Goal: Task Accomplishment & Management: Manage account settings

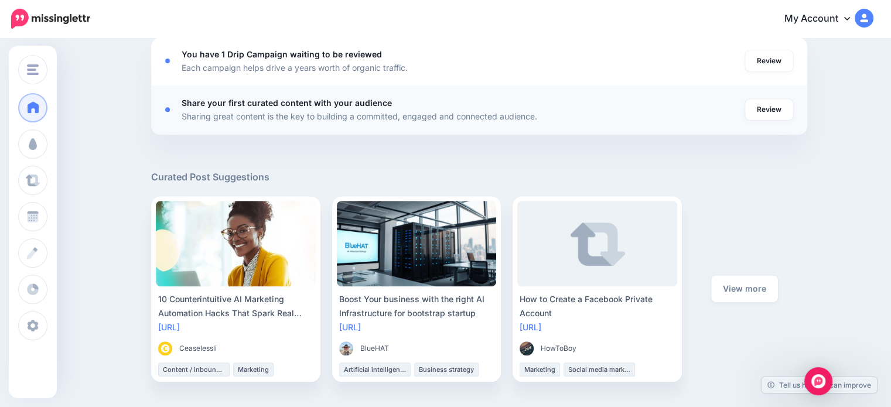
scroll to position [469, 0]
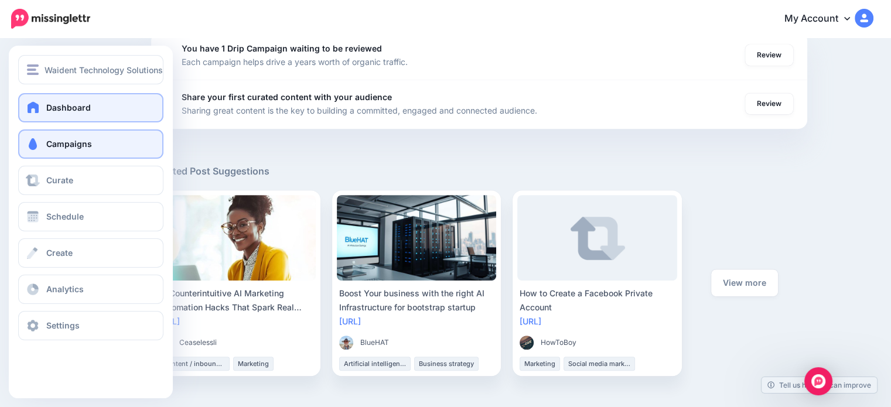
click at [36, 148] on span at bounding box center [32, 144] width 15 height 12
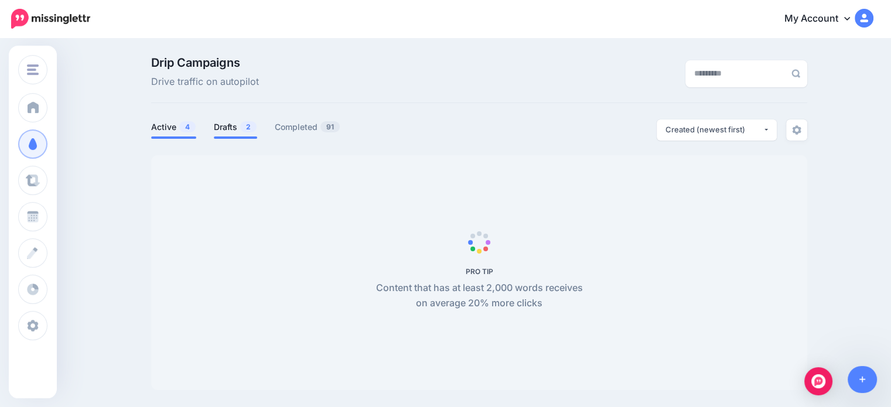
click at [238, 120] on link "Drafts 2" at bounding box center [235, 127] width 43 height 14
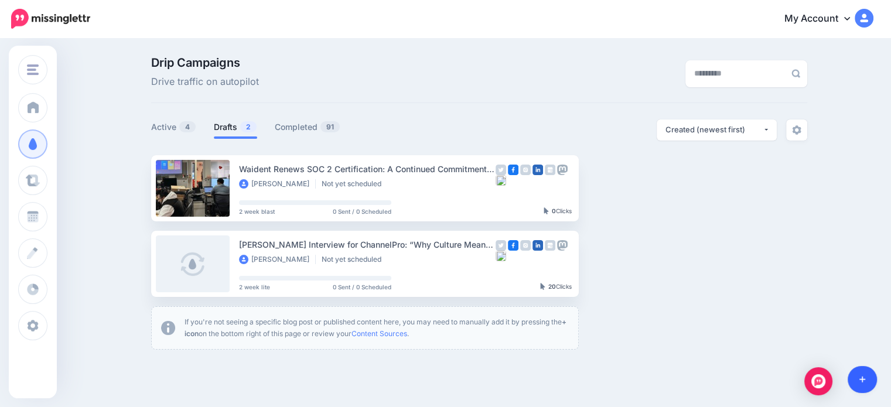
click at [867, 381] on link at bounding box center [863, 379] width 30 height 27
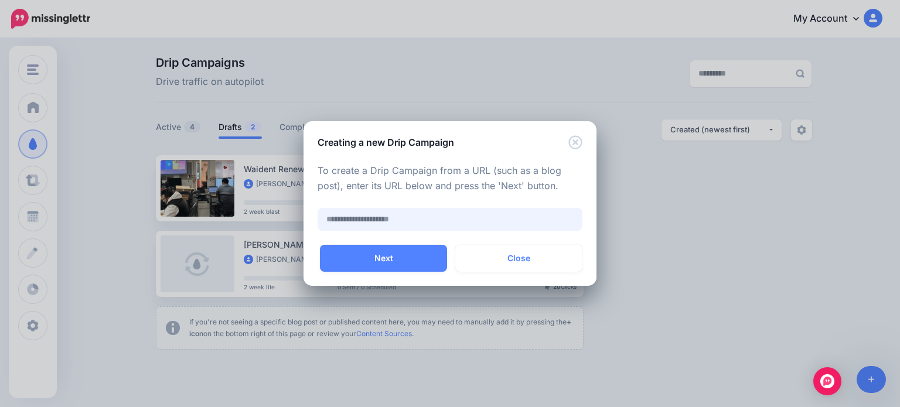
paste input "**********"
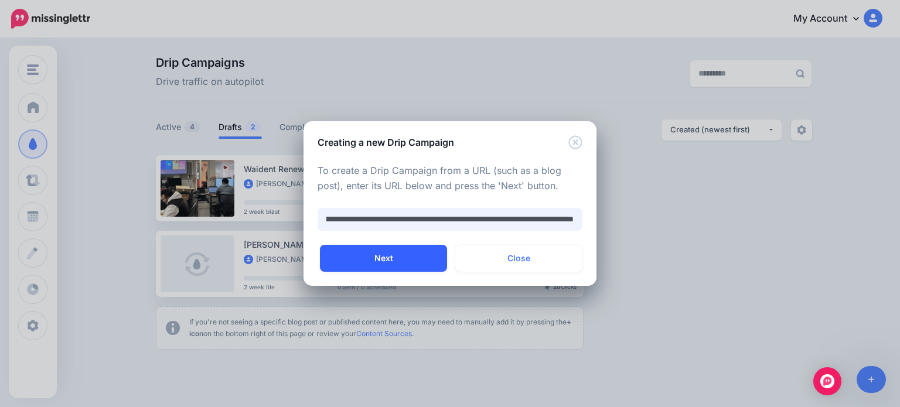
type input "**********"
click at [435, 264] on button "Next" at bounding box center [383, 258] width 127 height 27
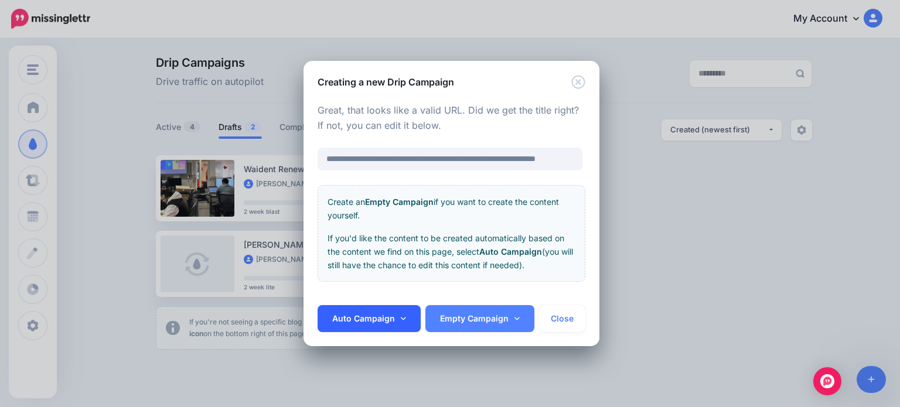
scroll to position [0, 0]
click at [388, 313] on link "Auto Campaign" at bounding box center [369, 318] width 103 height 27
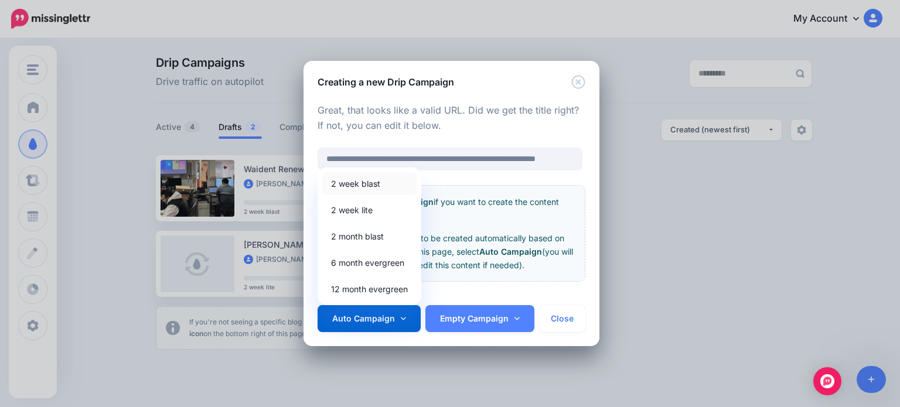
click at [376, 185] on link "2 week blast" at bounding box center [369, 183] width 94 height 23
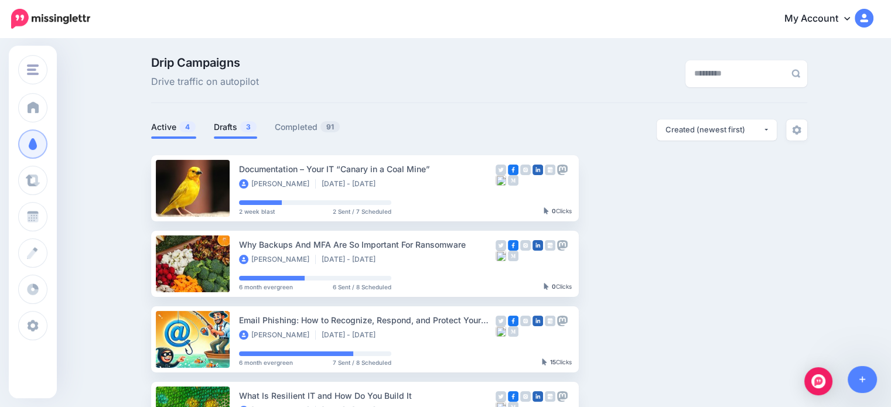
click at [237, 130] on link "Drafts 3" at bounding box center [235, 127] width 43 height 14
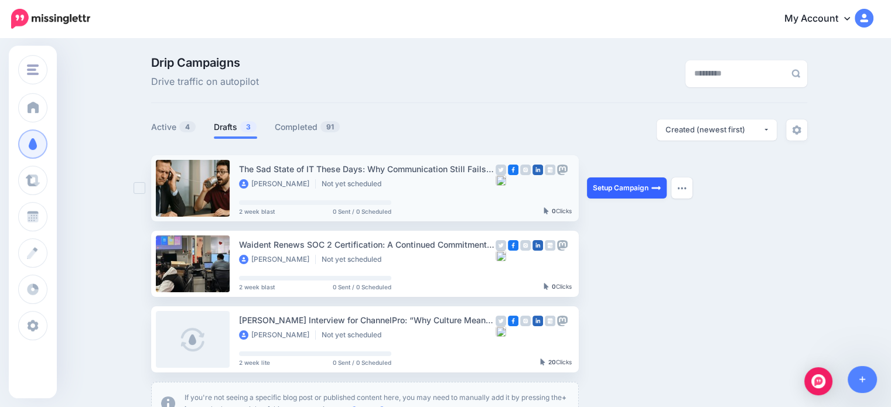
click at [632, 186] on link "Setup Campaign" at bounding box center [627, 188] width 80 height 21
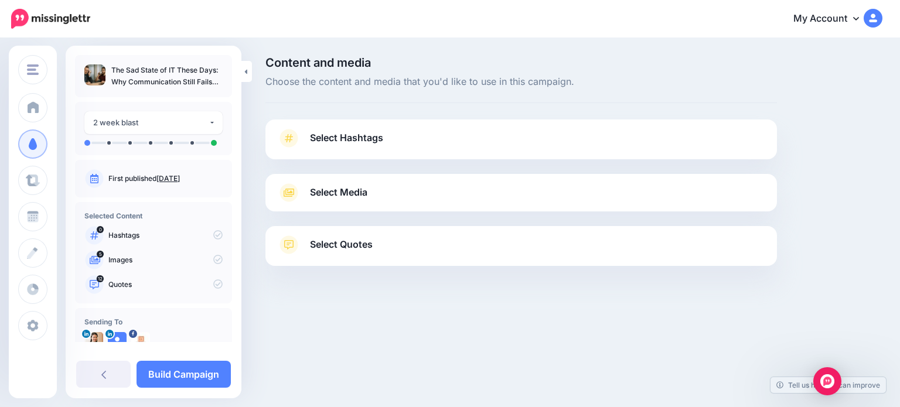
click at [349, 136] on span "Select Hashtags" at bounding box center [346, 138] width 73 height 16
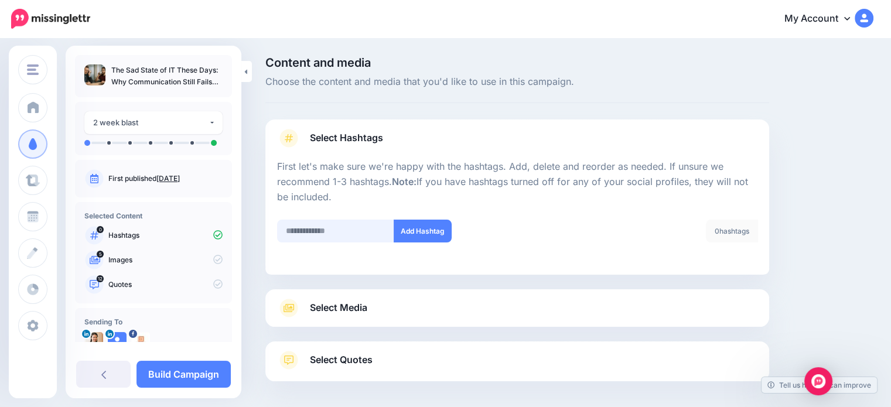
click at [316, 231] on input "text" at bounding box center [335, 231] width 117 height 23
type input "***"
click at [431, 230] on button "Add Hashtag" at bounding box center [423, 231] width 58 height 23
click at [319, 231] on input "text" at bounding box center [335, 231] width 117 height 23
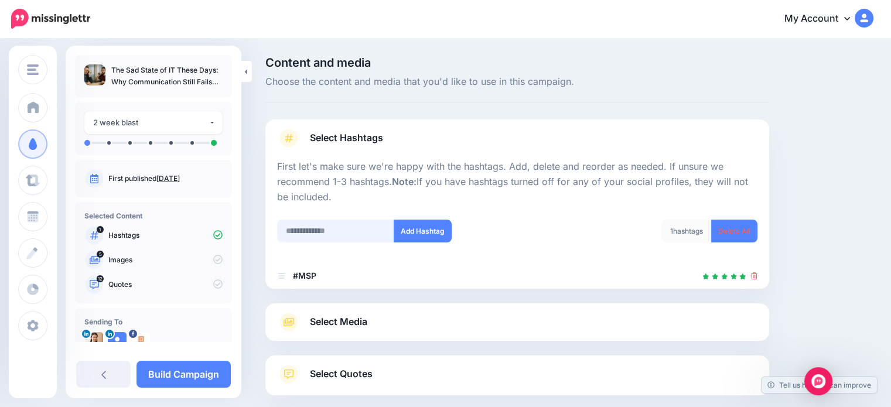
scroll to position [64, 0]
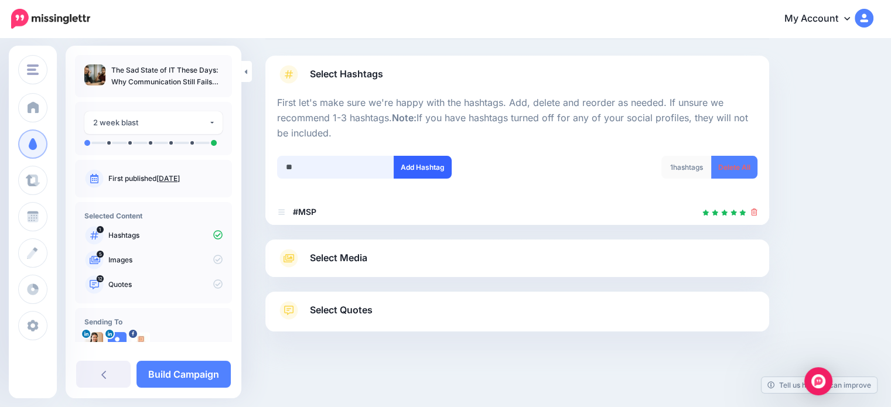
type input "**"
click at [431, 158] on button "Add Hashtag" at bounding box center [423, 167] width 58 height 23
click at [337, 171] on input "text" at bounding box center [335, 167] width 117 height 23
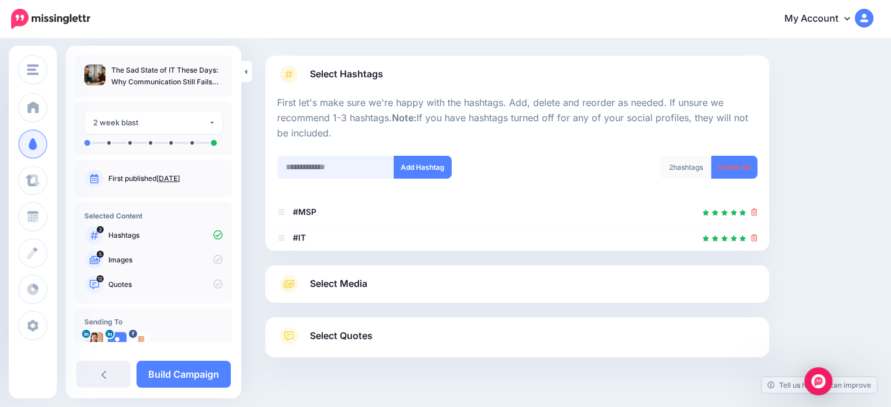
scroll to position [90, 0]
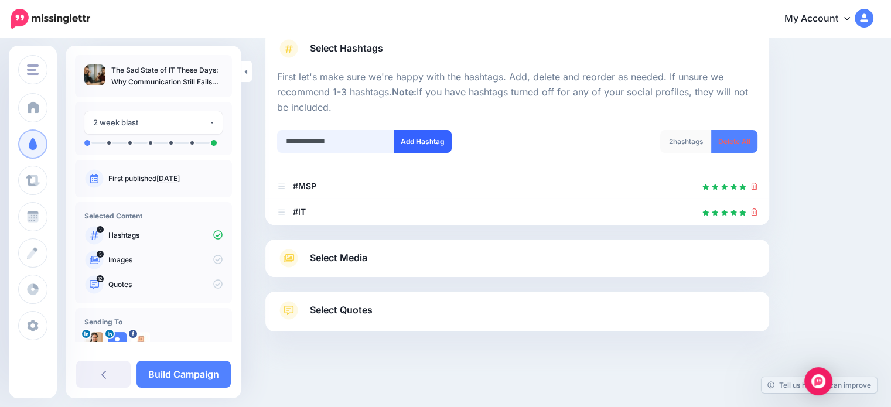
type input "**********"
click at [439, 146] on button "Add Hashtag" at bounding box center [423, 141] width 58 height 23
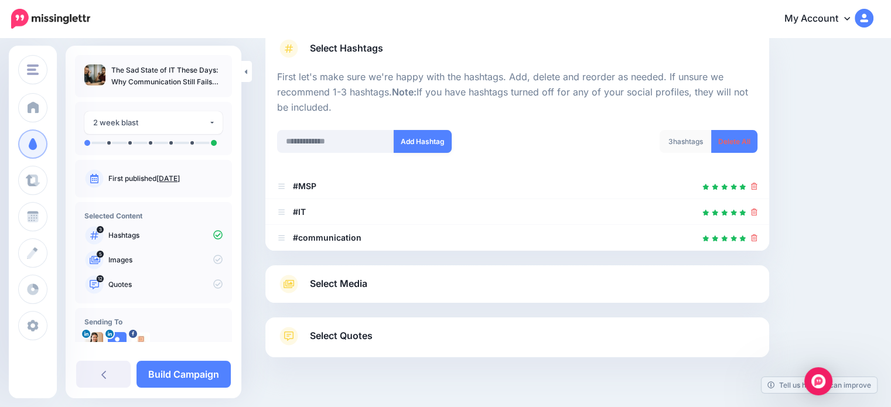
scroll to position [115, 0]
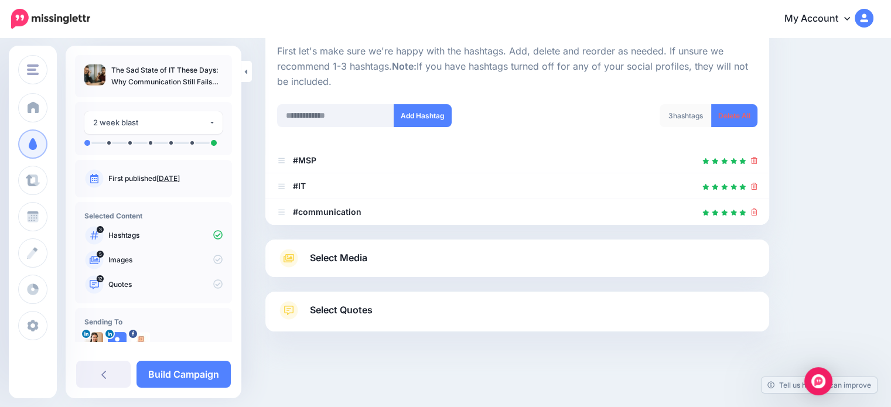
click at [347, 254] on span "Select Media" at bounding box center [338, 258] width 57 height 16
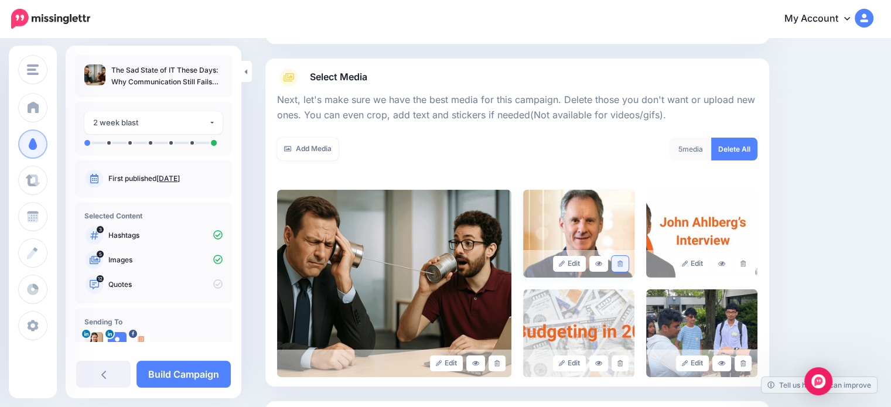
click at [621, 257] on link at bounding box center [620, 264] width 17 height 16
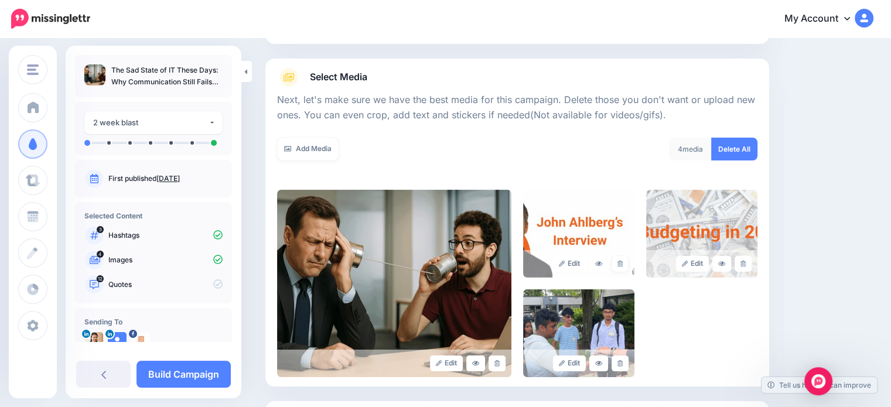
click at [623, 261] on icon at bounding box center [620, 264] width 5 height 6
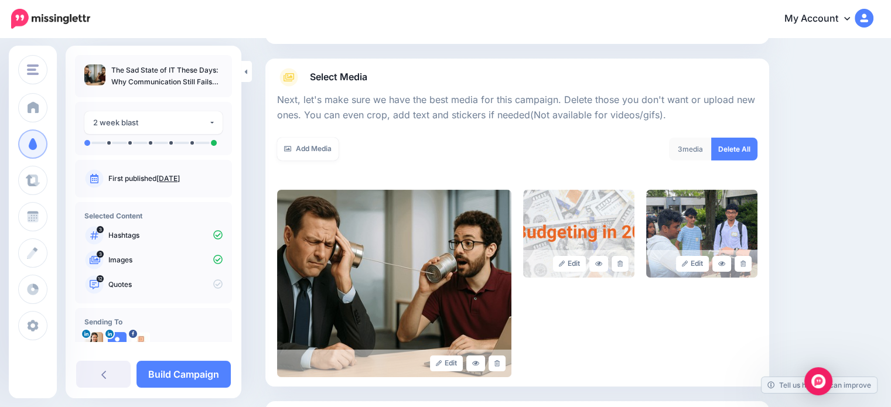
click at [623, 261] on icon at bounding box center [620, 264] width 5 height 6
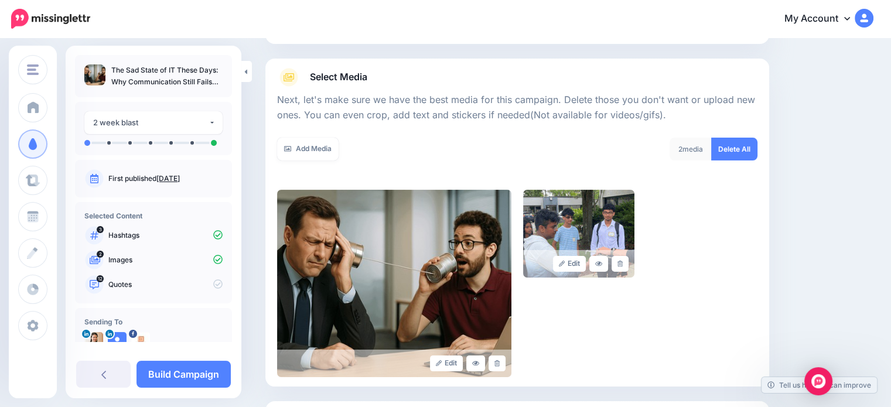
click at [623, 261] on icon at bounding box center [620, 264] width 5 height 6
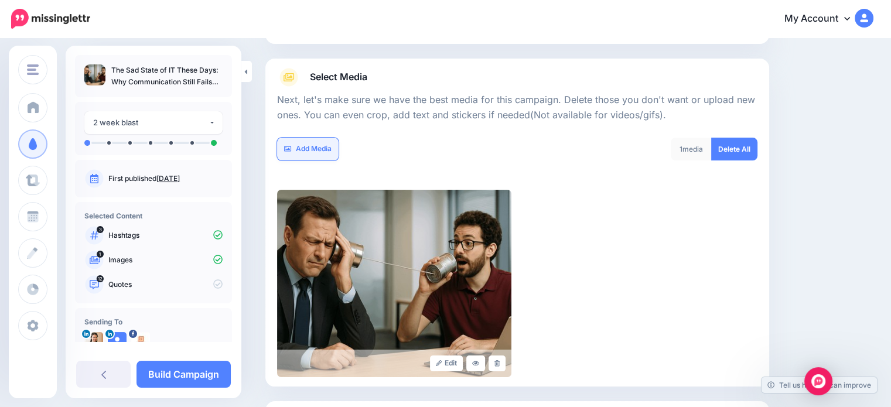
click at [309, 146] on link "Add Media" at bounding box center [308, 149] width 62 height 23
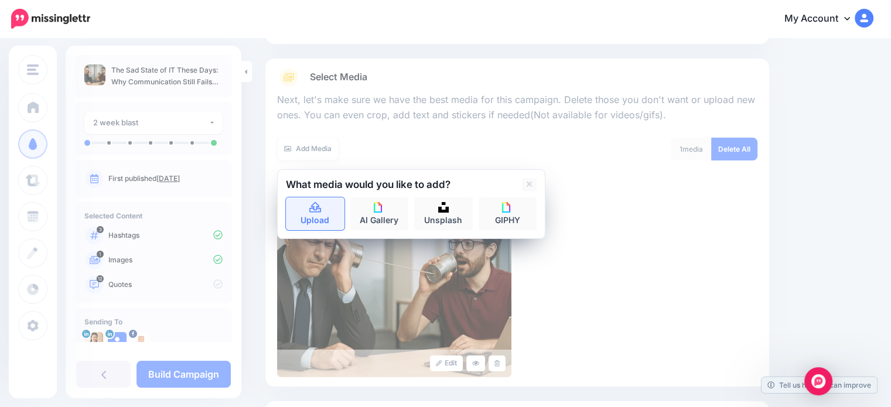
click at [317, 210] on icon at bounding box center [315, 208] width 13 height 11
click at [321, 218] on link "Upload" at bounding box center [315, 213] width 59 height 33
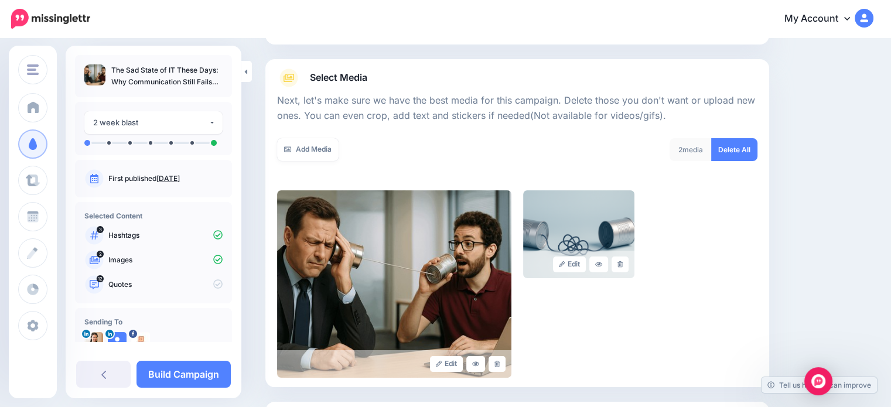
scroll to position [108, 0]
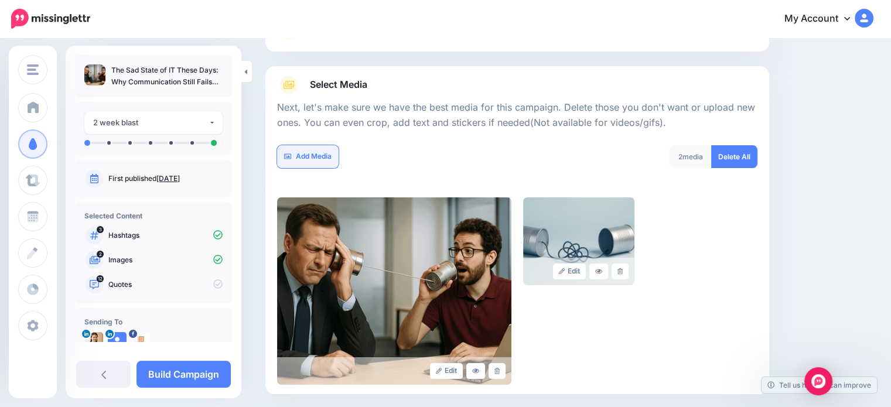
click at [309, 154] on link "Add Media" at bounding box center [308, 156] width 62 height 23
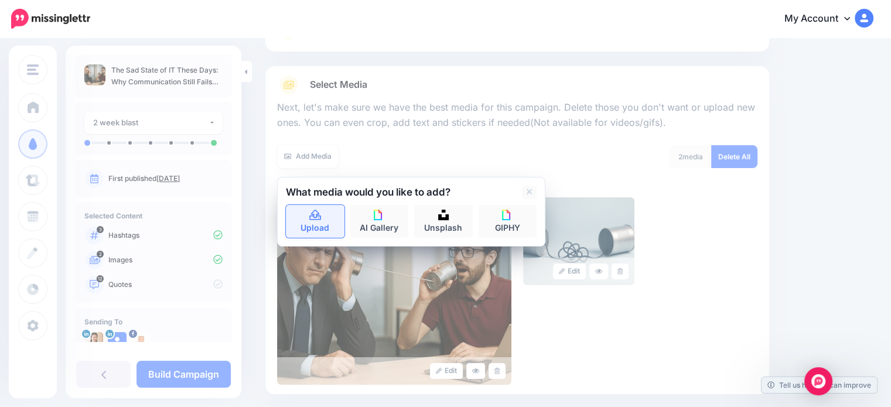
click at [318, 213] on icon at bounding box center [315, 215] width 13 height 11
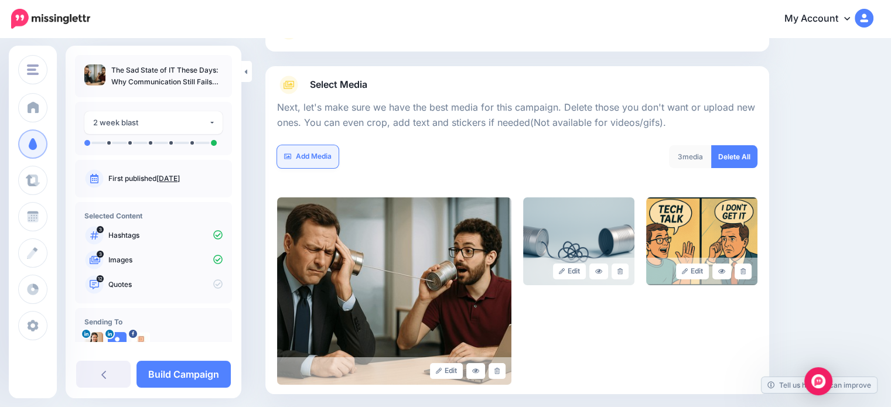
click at [314, 156] on link "Add Media" at bounding box center [308, 156] width 62 height 23
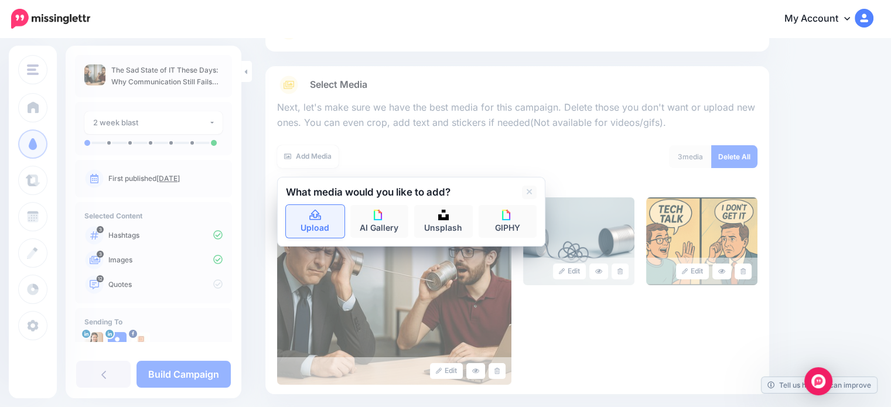
click at [318, 217] on icon at bounding box center [315, 215] width 13 height 11
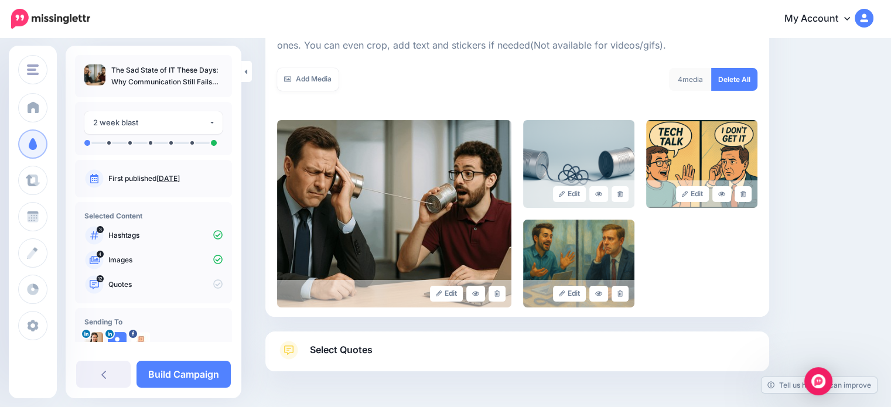
scroll to position [225, 0]
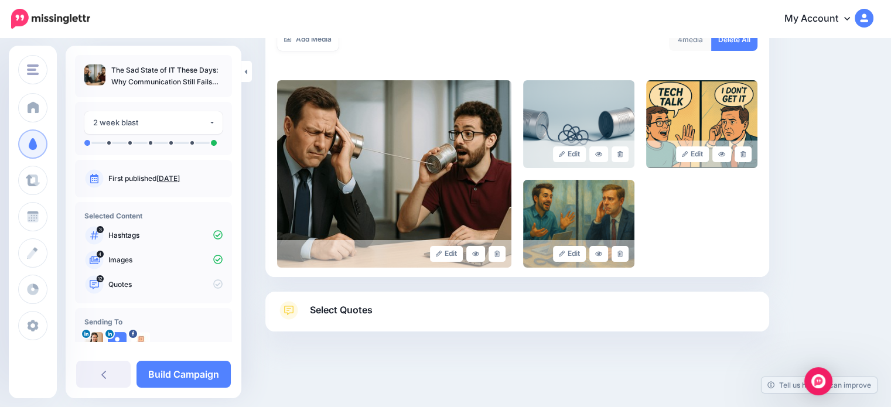
click at [340, 308] on span "Select Quotes" at bounding box center [341, 310] width 63 height 16
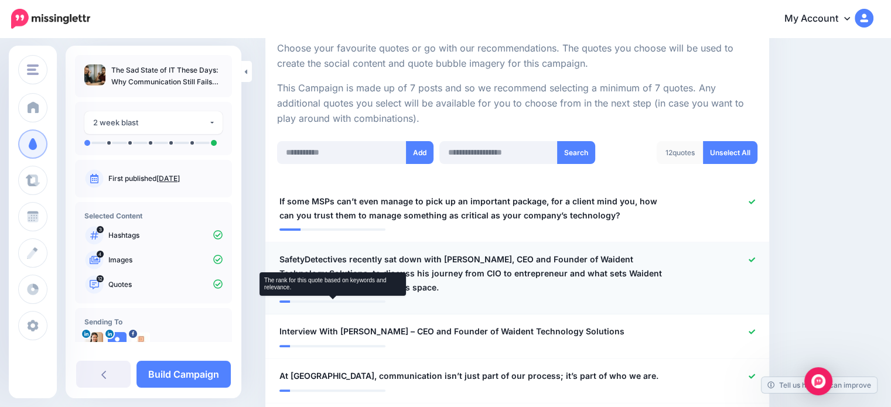
scroll to position [224, 0]
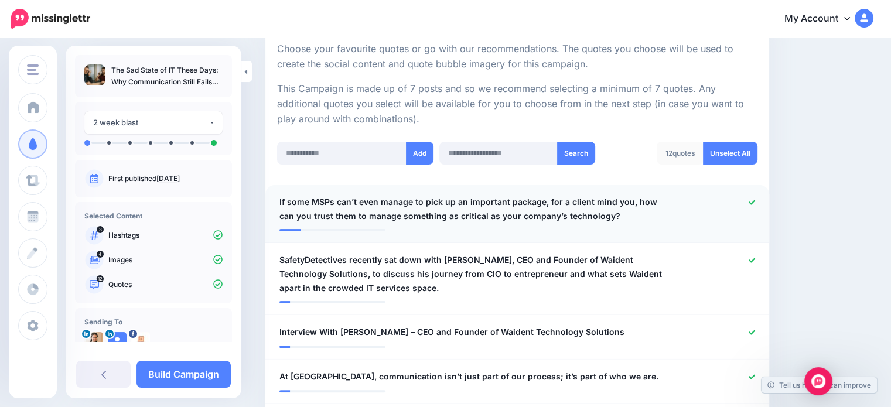
click at [755, 201] on icon at bounding box center [752, 202] width 6 height 5
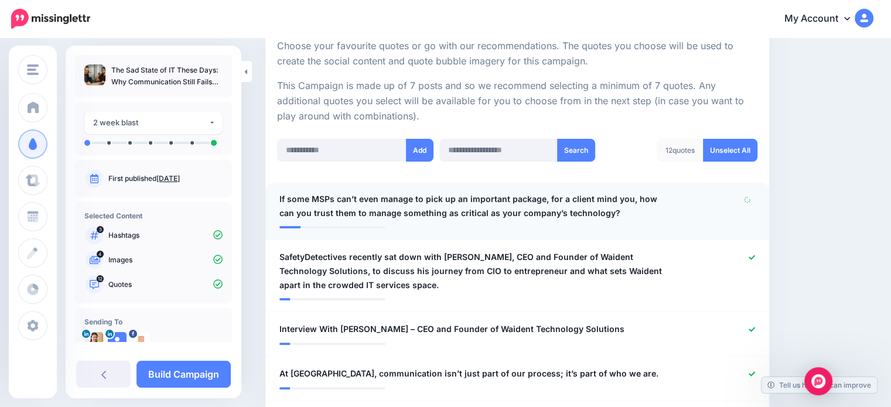
scroll to position [342, 0]
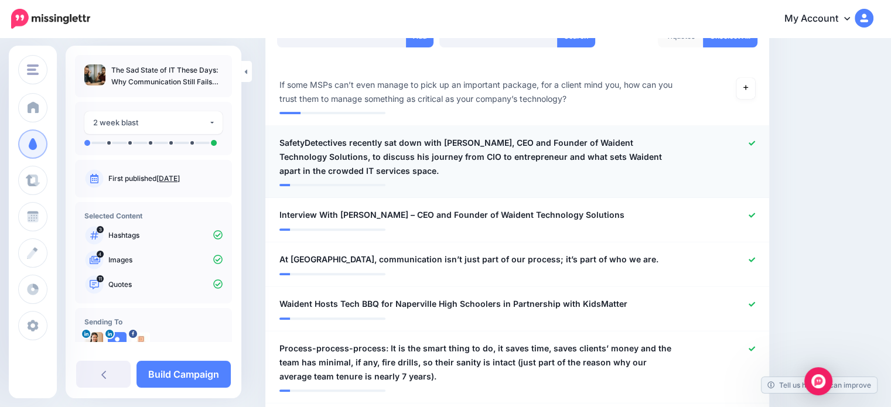
click at [755, 143] on icon at bounding box center [752, 143] width 6 height 5
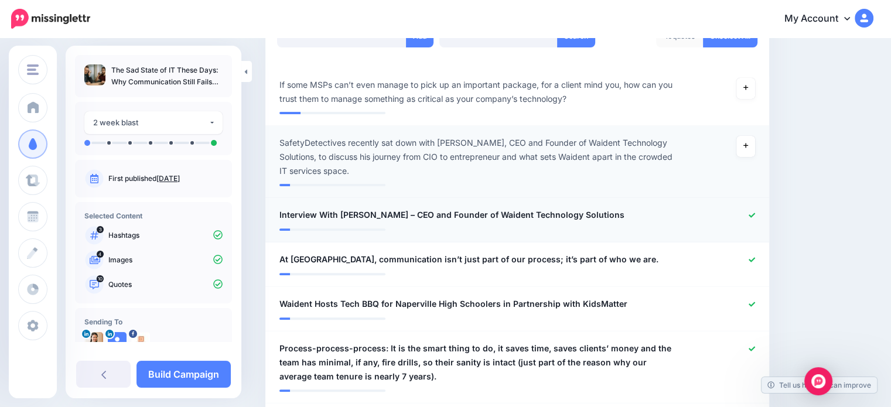
click at [755, 214] on icon at bounding box center [752, 215] width 6 height 6
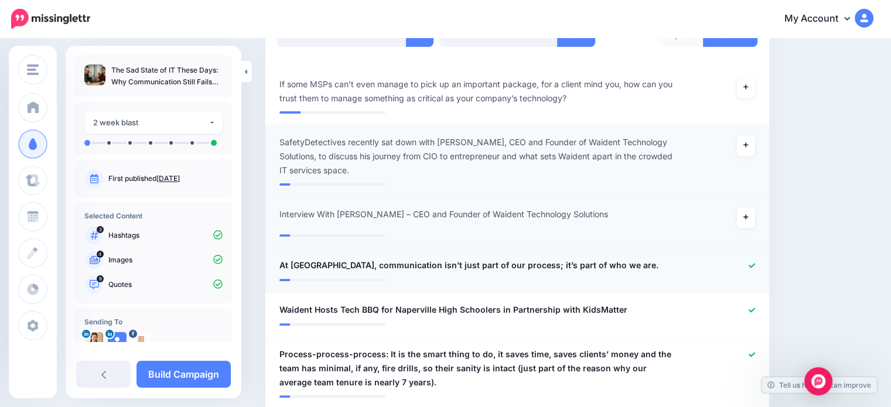
scroll to position [400, 0]
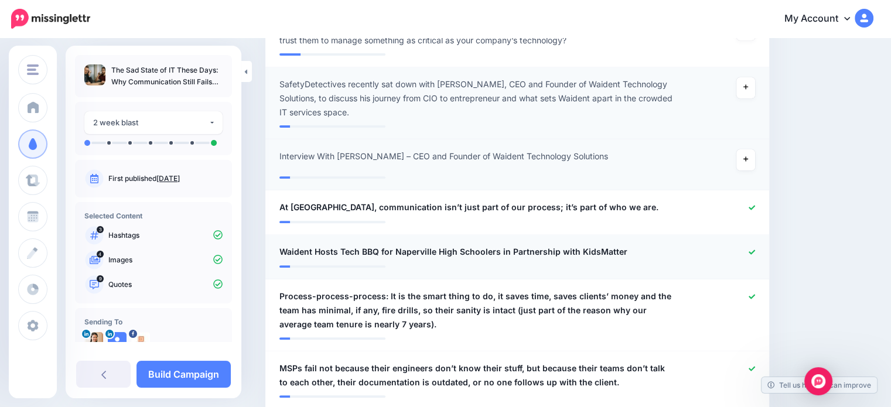
click at [755, 250] on icon at bounding box center [752, 252] width 6 height 5
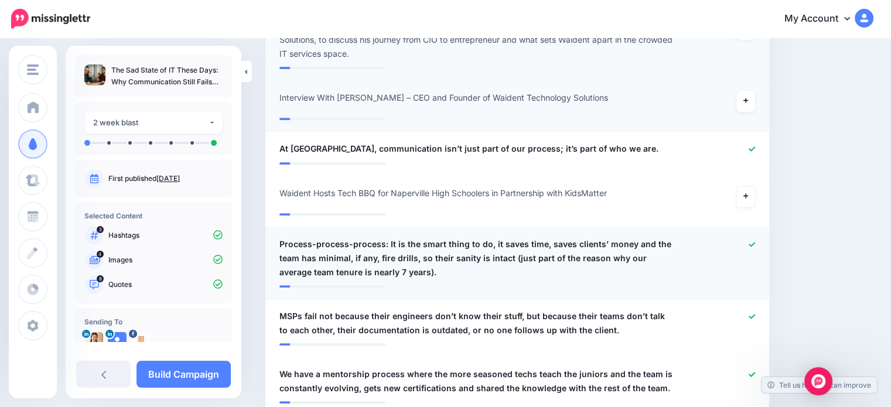
click at [755, 241] on icon at bounding box center [752, 244] width 6 height 6
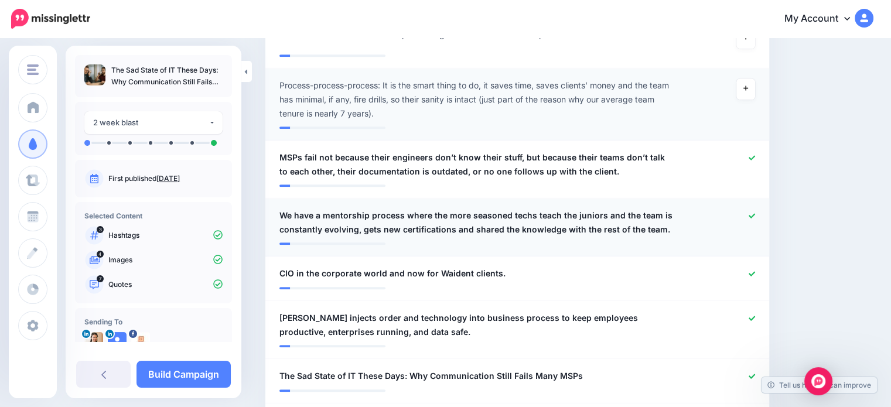
scroll to position [635, 0]
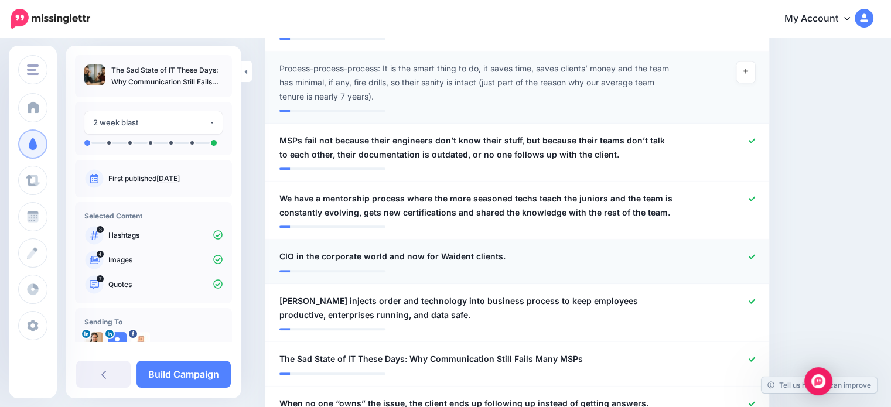
click at [755, 256] on icon at bounding box center [752, 256] width 6 height 5
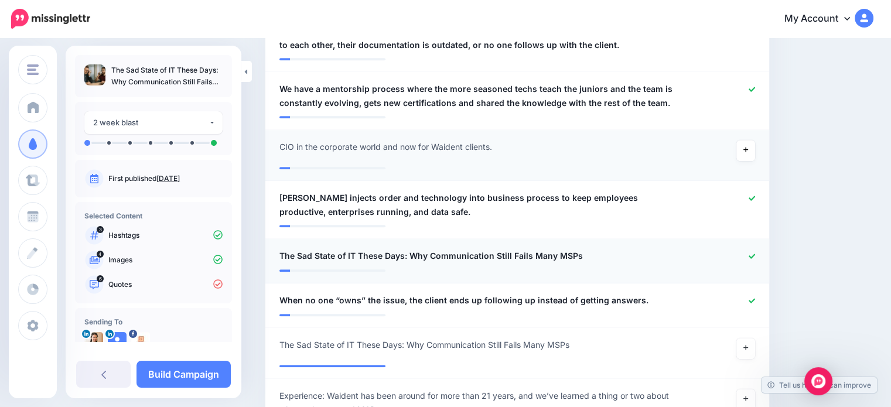
scroll to position [752, 0]
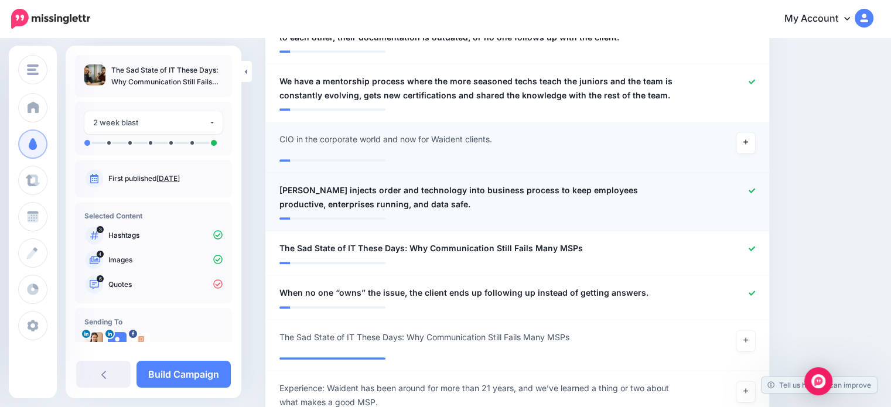
click at [758, 195] on div at bounding box center [723, 197] width 82 height 28
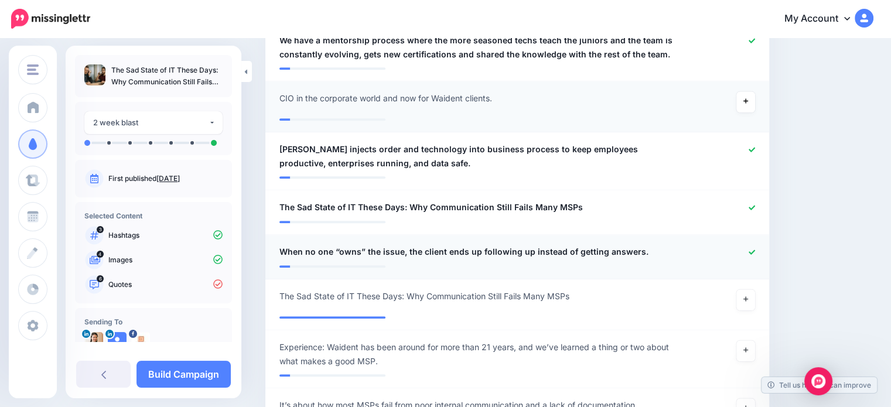
scroll to position [810, 0]
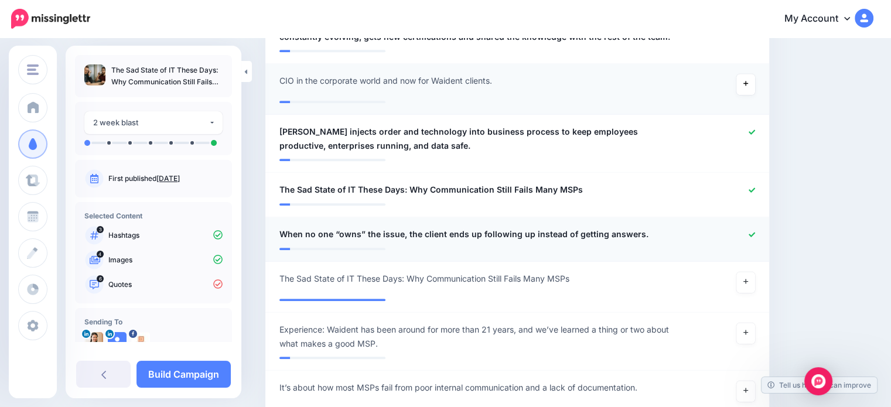
click at [755, 236] on icon at bounding box center [752, 234] width 6 height 6
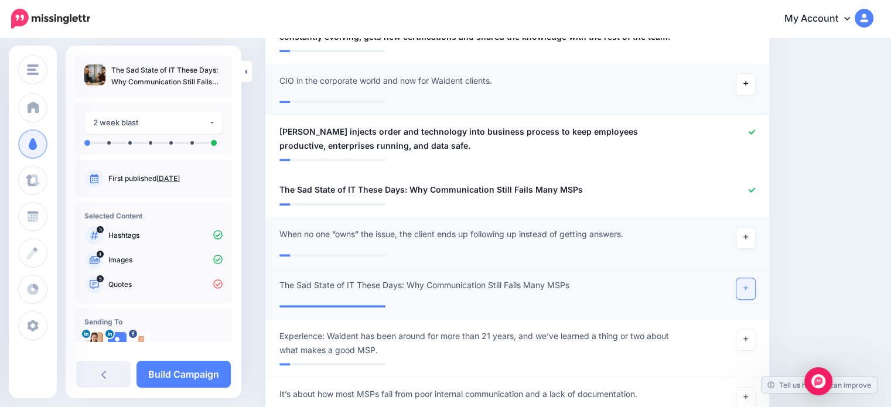
click at [748, 286] on icon at bounding box center [746, 288] width 5 height 6
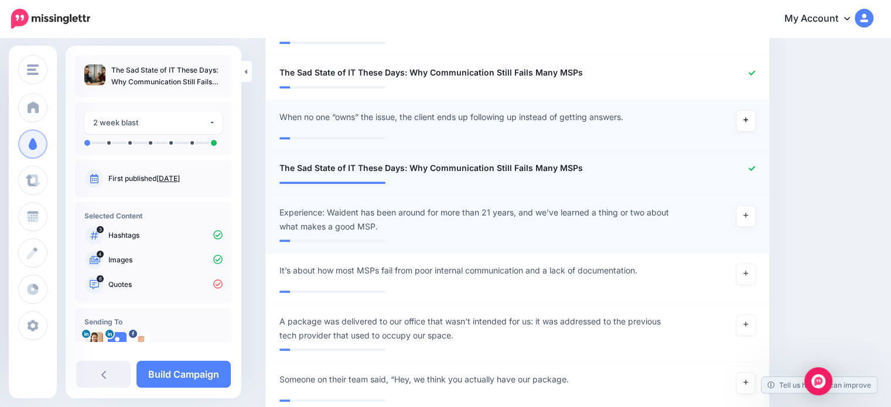
scroll to position [986, 0]
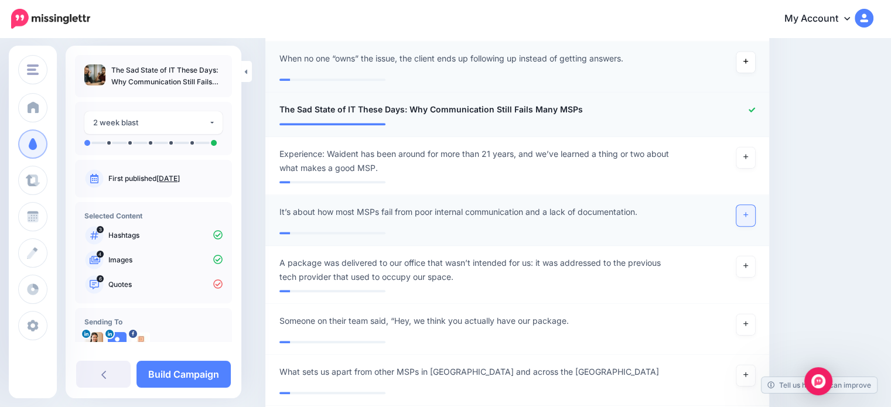
click at [748, 217] on link at bounding box center [746, 215] width 19 height 21
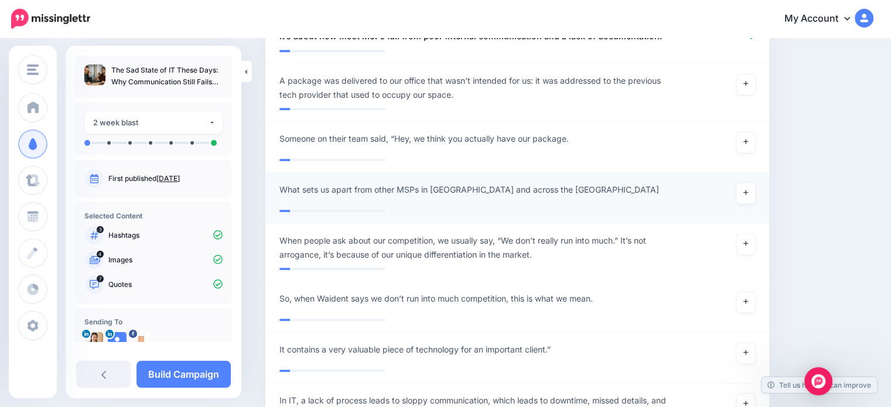
scroll to position [1221, 0]
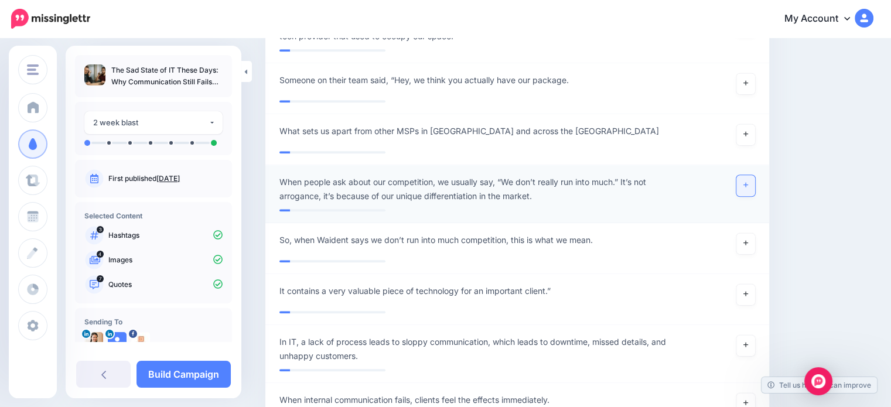
click at [752, 188] on link at bounding box center [746, 185] width 19 height 21
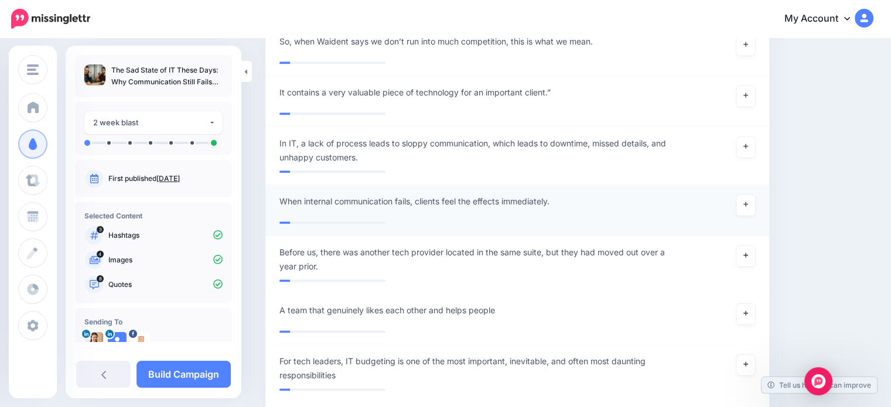
scroll to position [1455, 0]
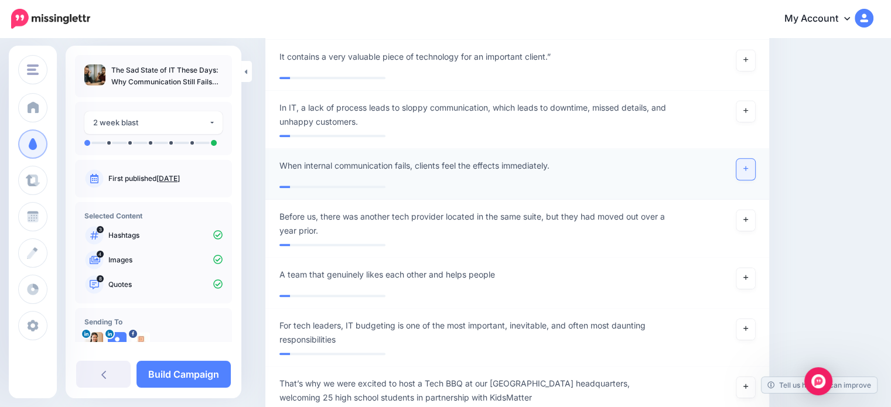
click at [752, 175] on link at bounding box center [746, 169] width 19 height 21
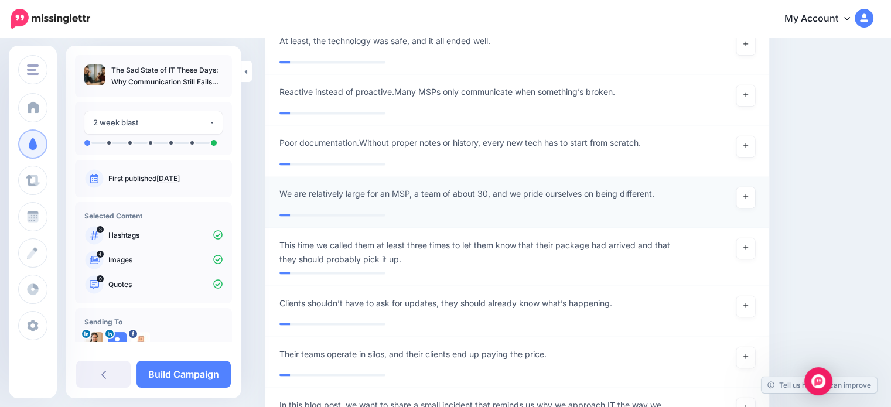
scroll to position [1982, 0]
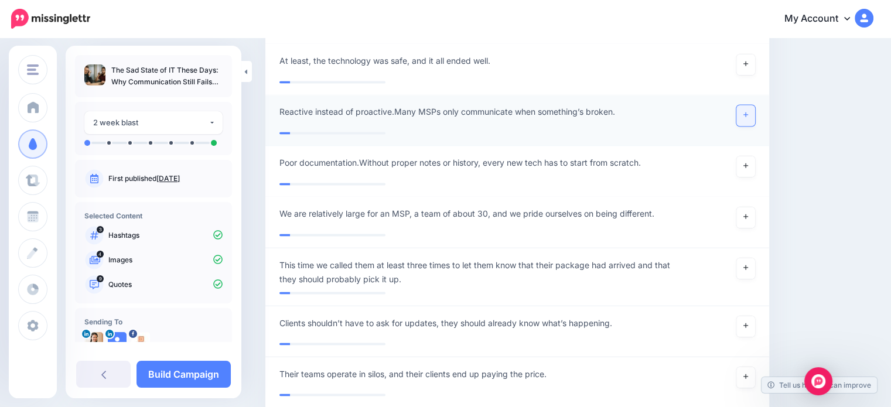
click at [754, 117] on link at bounding box center [746, 115] width 19 height 21
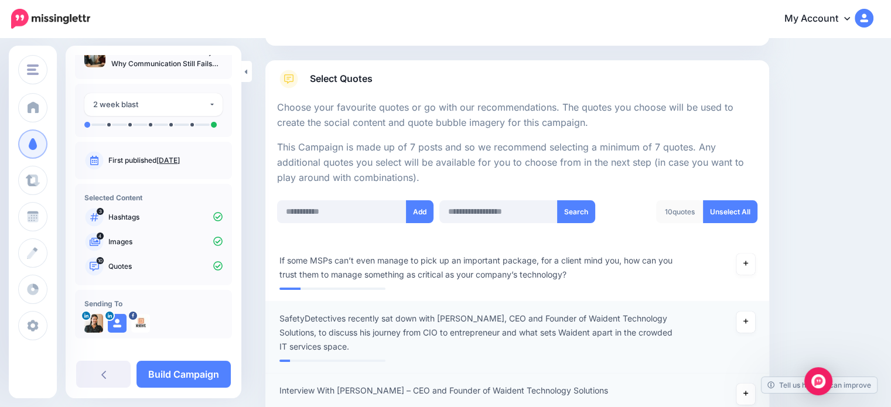
scroll to position [28, 0]
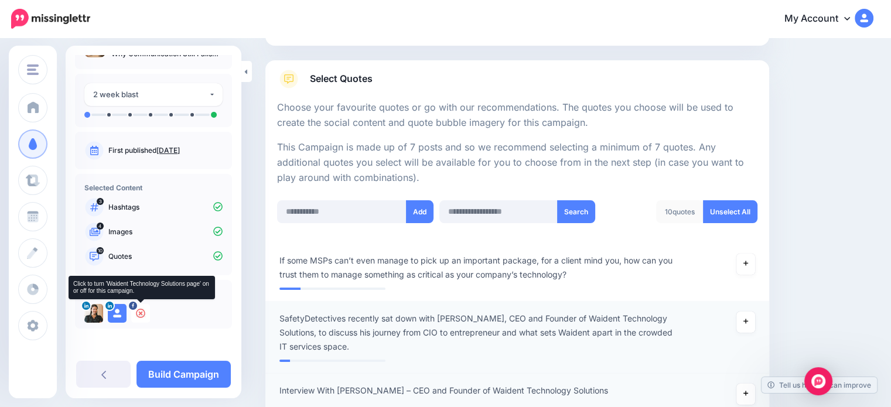
click at [138, 310] on icon at bounding box center [140, 313] width 9 height 9
click at [139, 313] on img at bounding box center [140, 313] width 19 height 19
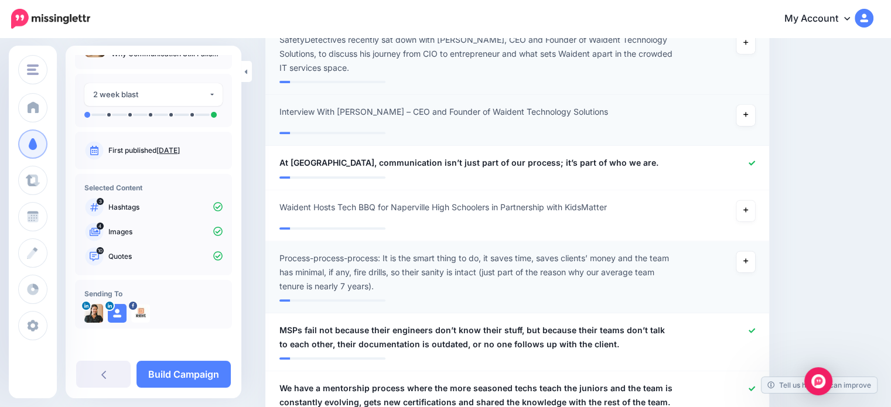
scroll to position [459, 0]
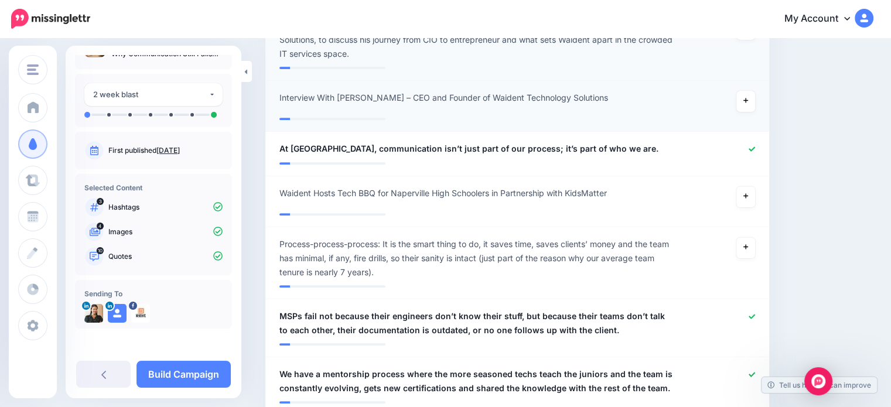
click at [125, 229] on p "Images" at bounding box center [165, 232] width 114 height 11
click at [141, 231] on p "Images" at bounding box center [165, 232] width 114 height 11
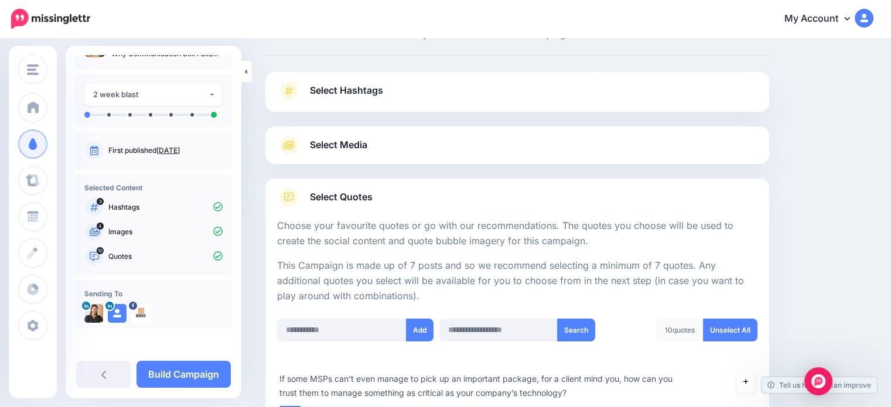
scroll to position [0, 0]
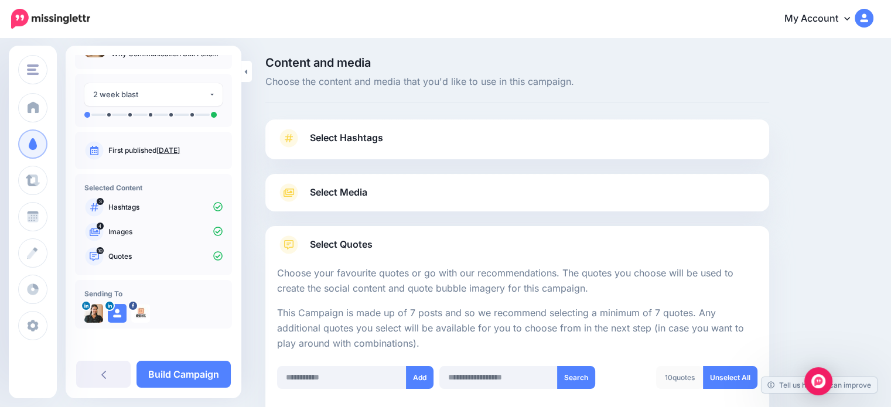
click at [339, 192] on span "Select Media" at bounding box center [338, 193] width 57 height 16
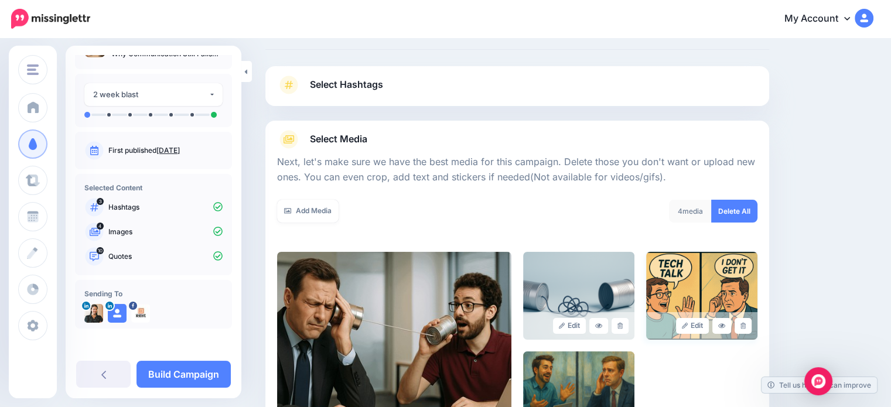
scroll to position [117, 0]
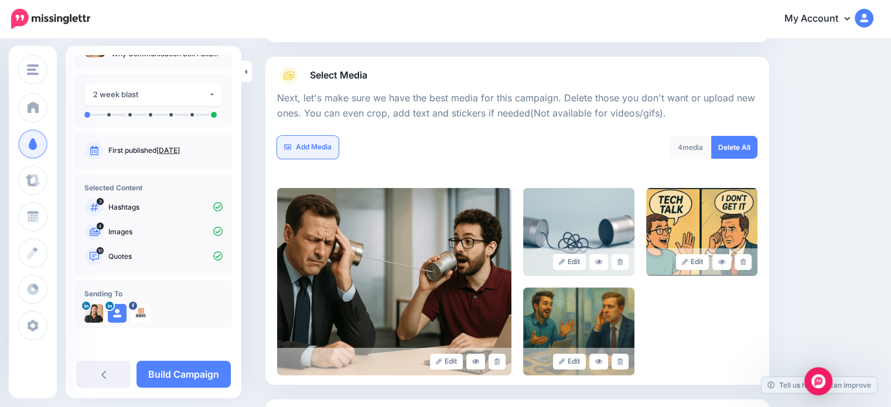
click at [316, 147] on link "Add Media" at bounding box center [308, 147] width 62 height 23
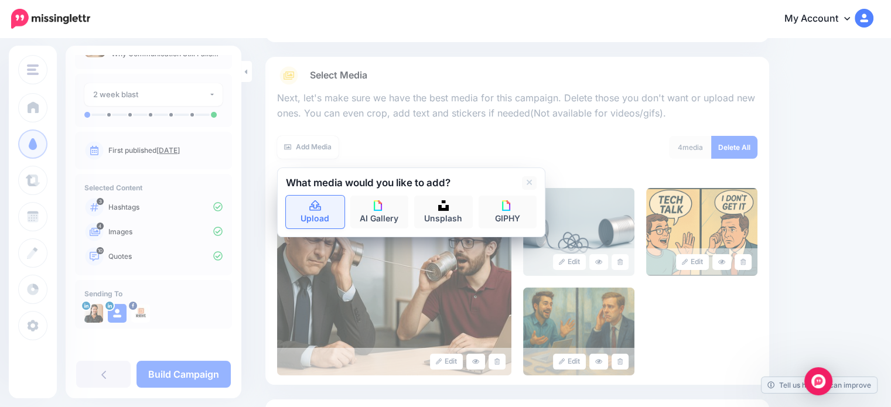
click at [321, 219] on link "Upload" at bounding box center [315, 212] width 59 height 33
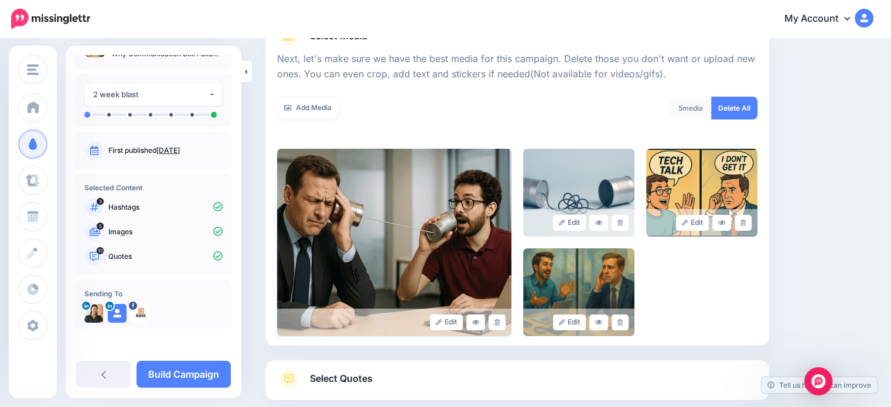
scroll to position [225, 0]
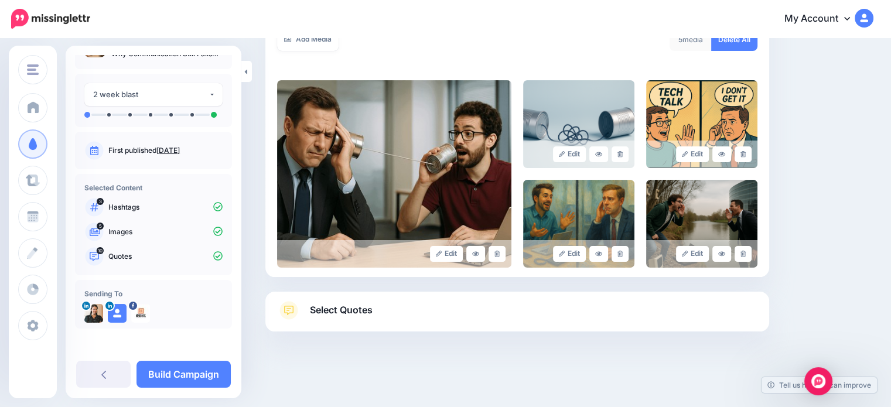
click at [338, 313] on span "Select Quotes" at bounding box center [341, 310] width 63 height 16
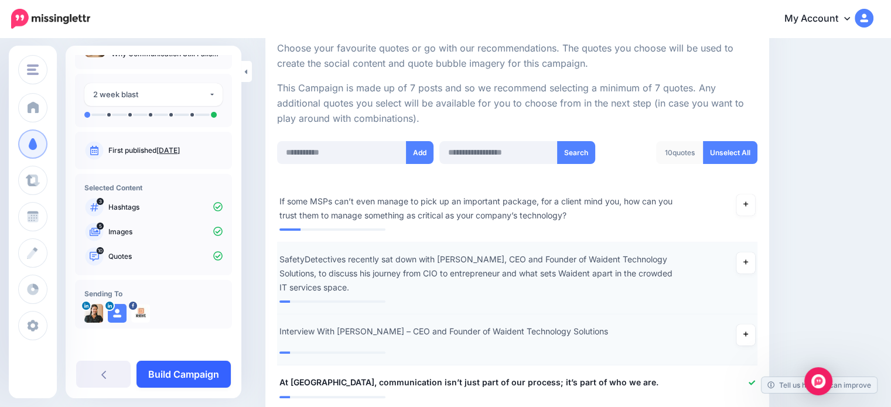
scroll to position [223, 0]
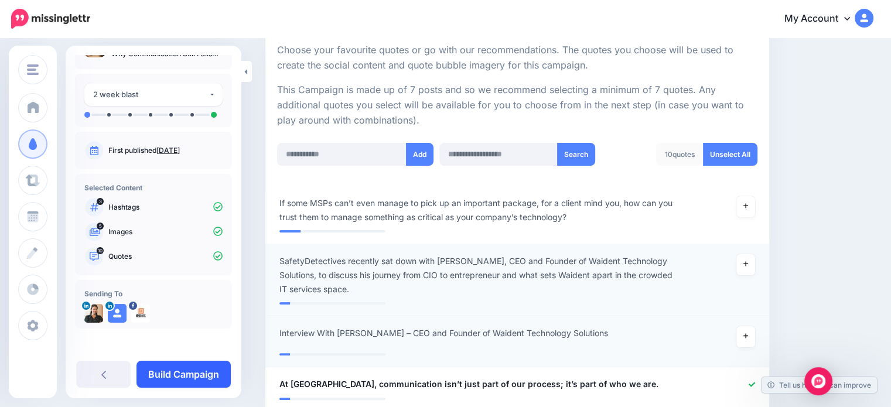
click at [190, 367] on link "Build Campaign" at bounding box center [184, 374] width 94 height 27
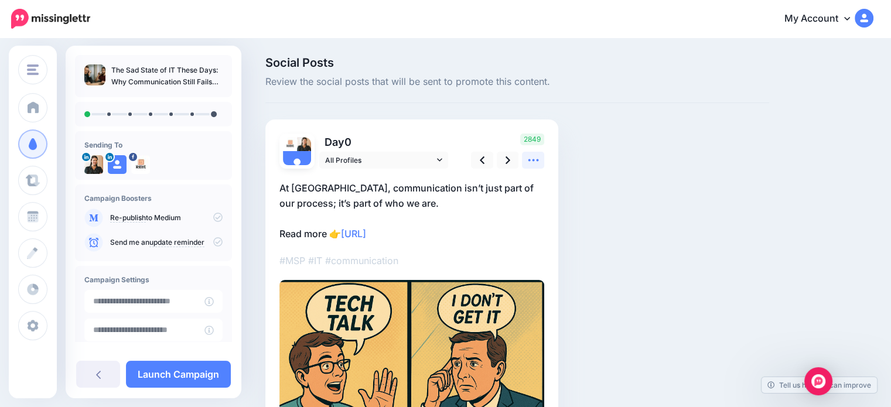
click at [527, 161] on icon at bounding box center [533, 160] width 12 height 12
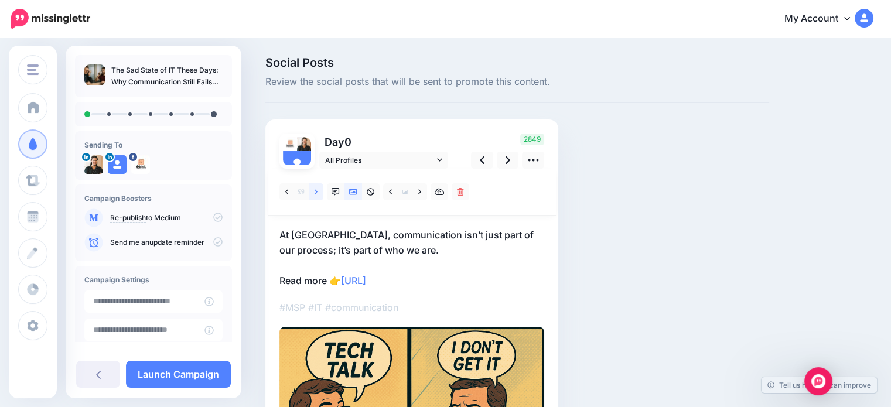
click at [315, 192] on icon at bounding box center [316, 192] width 3 height 8
click at [316, 192] on icon at bounding box center [316, 191] width 3 height 5
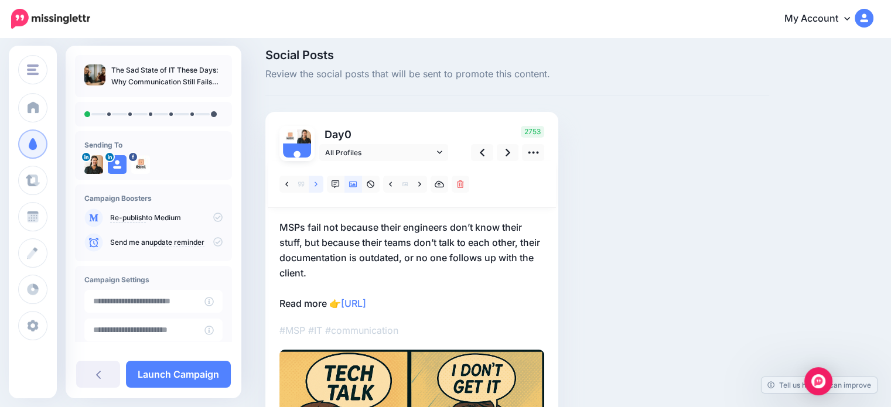
scroll to position [117, 0]
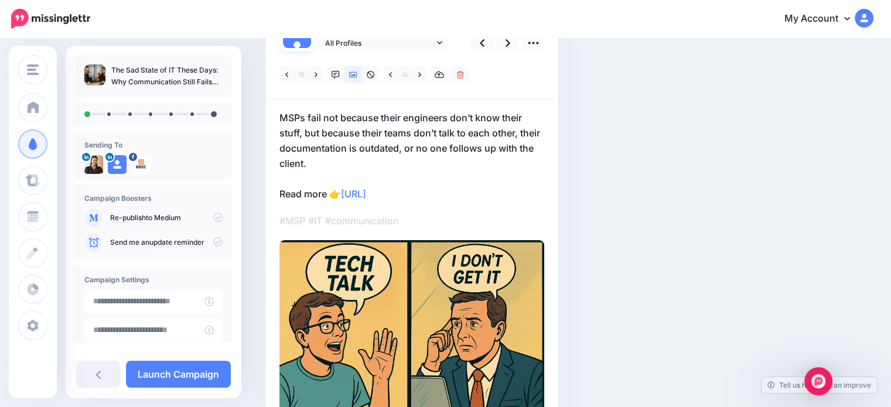
click at [426, 141] on p "MSPs fail not because their engineers don’t know their stuff, but because their…" at bounding box center [412, 155] width 265 height 91
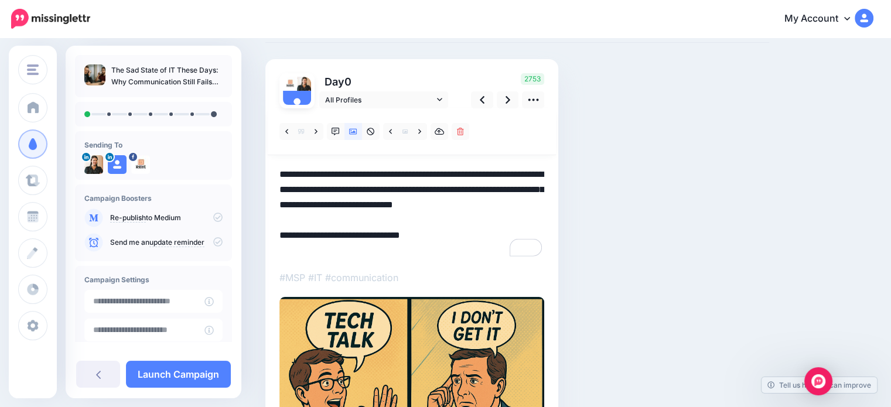
scroll to position [59, 0]
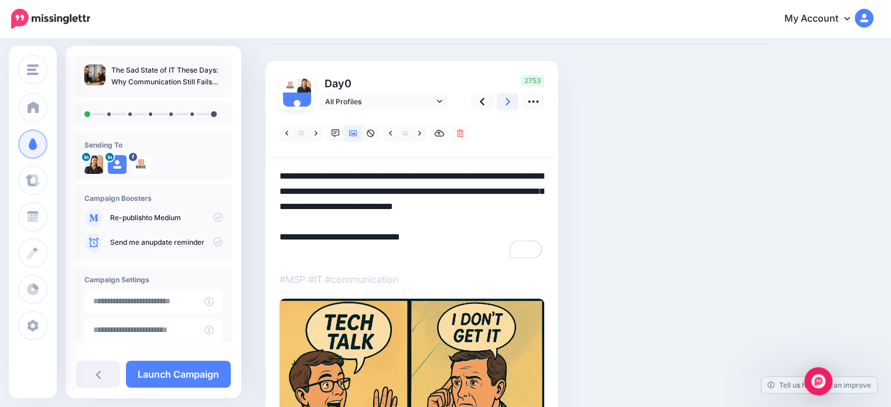
click at [506, 101] on icon at bounding box center [508, 102] width 5 height 12
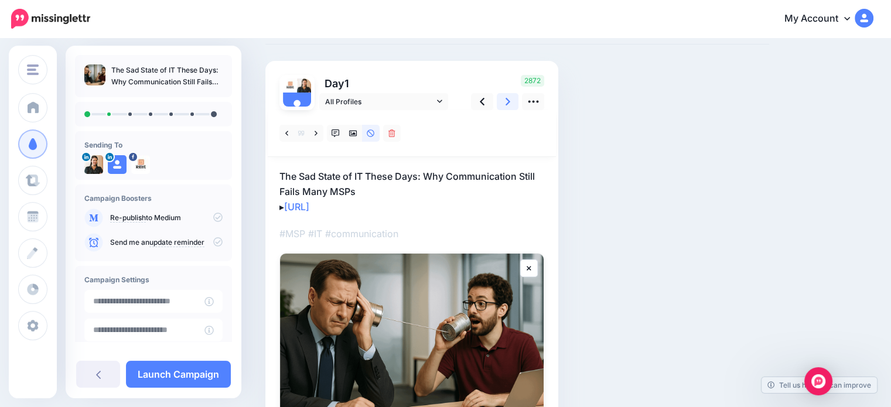
click at [510, 100] on icon at bounding box center [508, 102] width 5 height 12
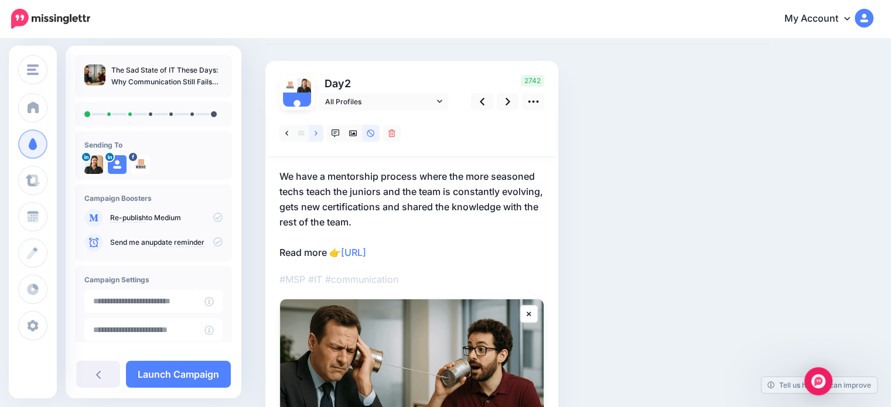
click at [318, 134] on link at bounding box center [316, 133] width 15 height 17
click at [347, 133] on link at bounding box center [354, 133] width 18 height 17
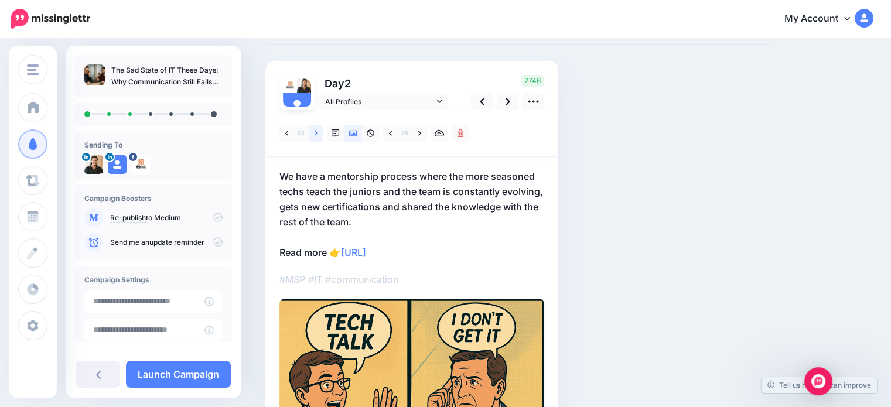
click at [312, 135] on link at bounding box center [316, 133] width 15 height 17
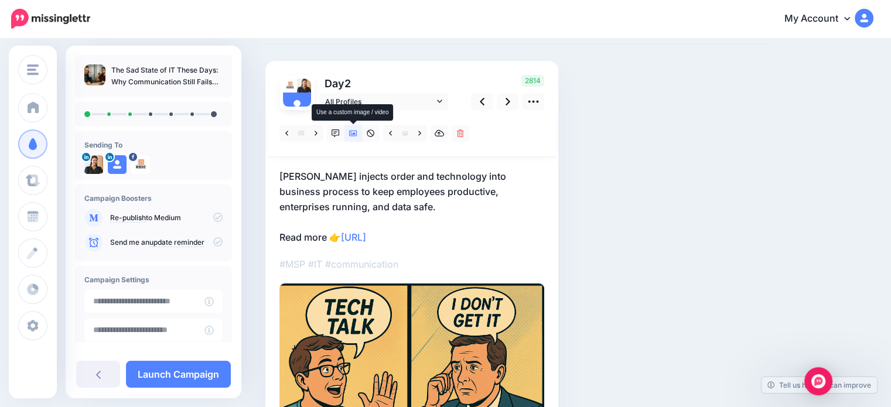
click at [349, 134] on icon at bounding box center [353, 134] width 8 height 6
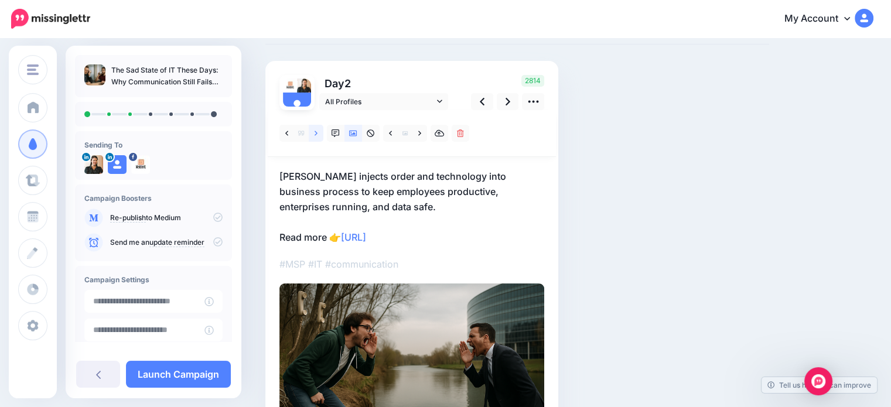
click at [317, 130] on icon at bounding box center [316, 133] width 3 height 8
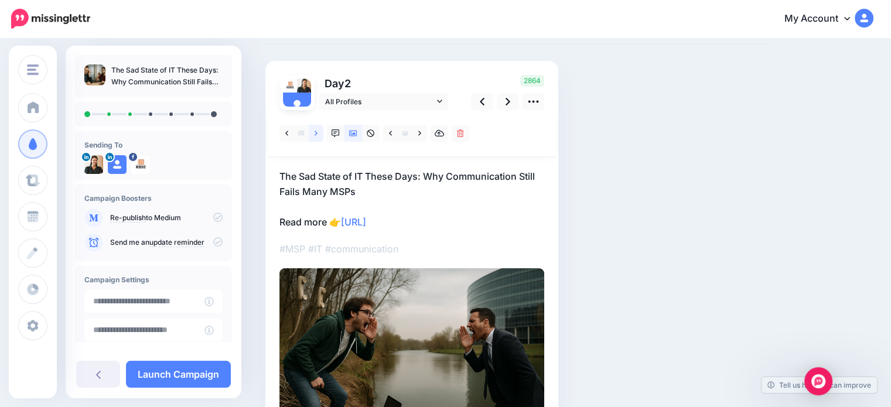
click at [317, 131] on icon at bounding box center [316, 133] width 3 height 8
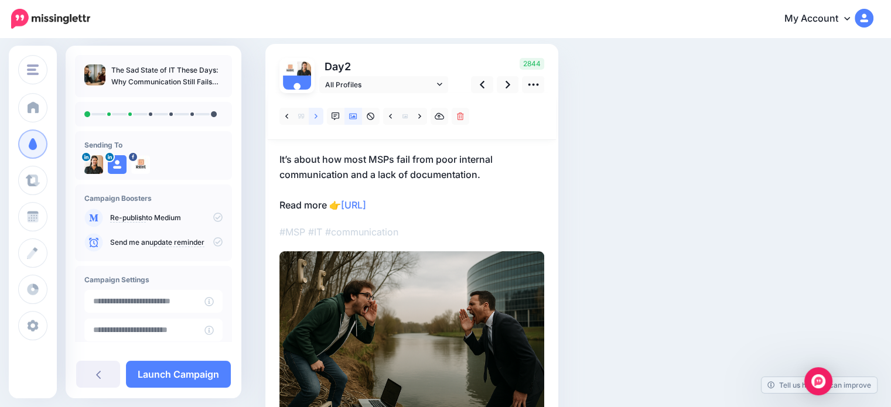
scroll to position [46, 0]
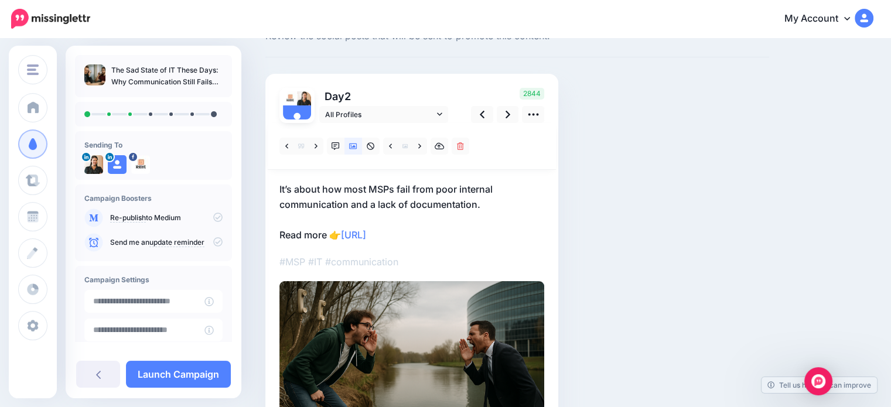
click at [340, 187] on p "It’s about how most MSPs fail from poor internal communication and a lack of do…" at bounding box center [412, 212] width 265 height 61
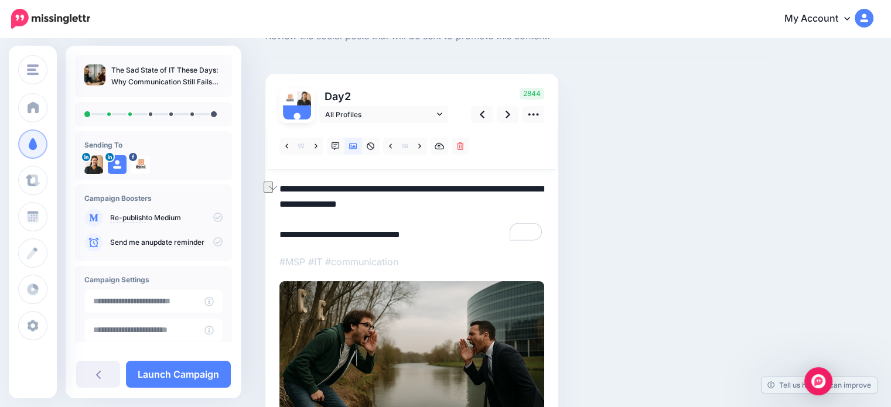
drag, startPoint x: 345, startPoint y: 188, endPoint x: 265, endPoint y: 188, distance: 79.1
click at [265, 188] on div "Day 2 All Profiles" at bounding box center [411, 273] width 293 height 398
click at [411, 206] on textarea "**********" at bounding box center [412, 212] width 265 height 61
click at [480, 115] on icon at bounding box center [482, 114] width 5 height 12
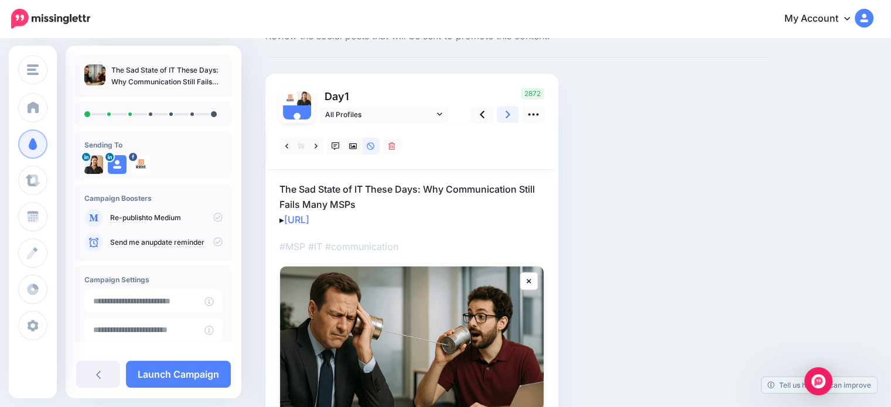
click at [510, 118] on link at bounding box center [508, 114] width 22 height 17
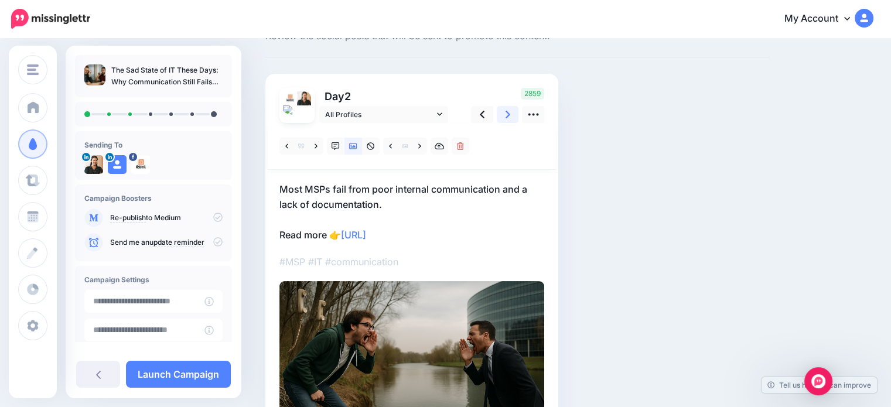
scroll to position [0, 0]
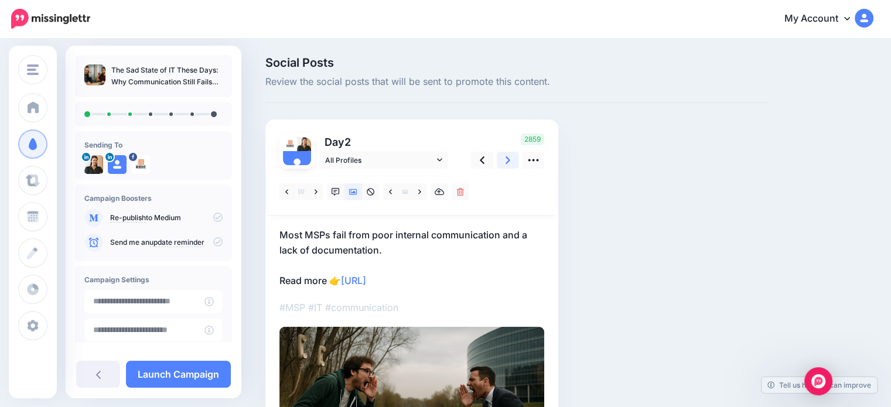
click at [503, 161] on link at bounding box center [508, 160] width 22 height 17
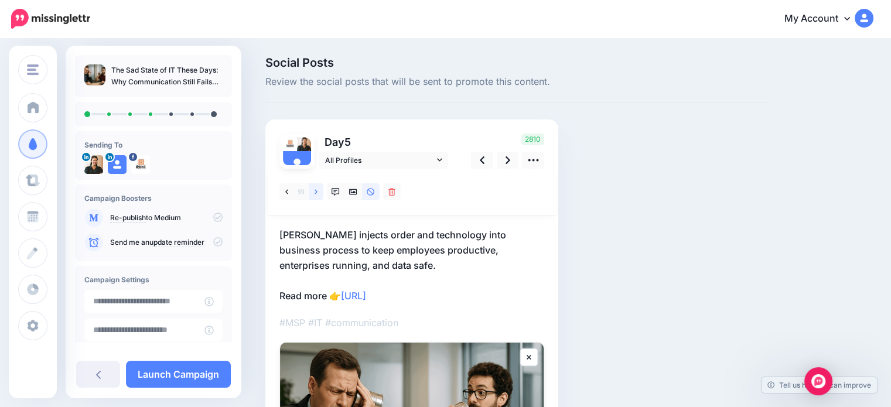
click at [315, 192] on icon at bounding box center [316, 192] width 3 height 8
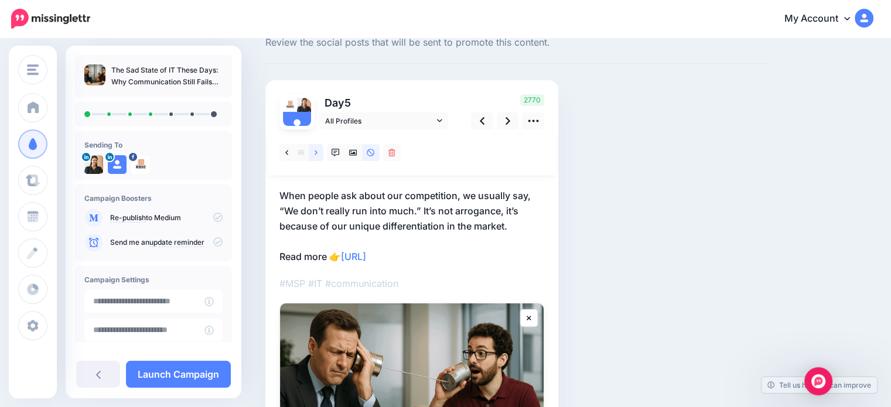
scroll to position [59, 0]
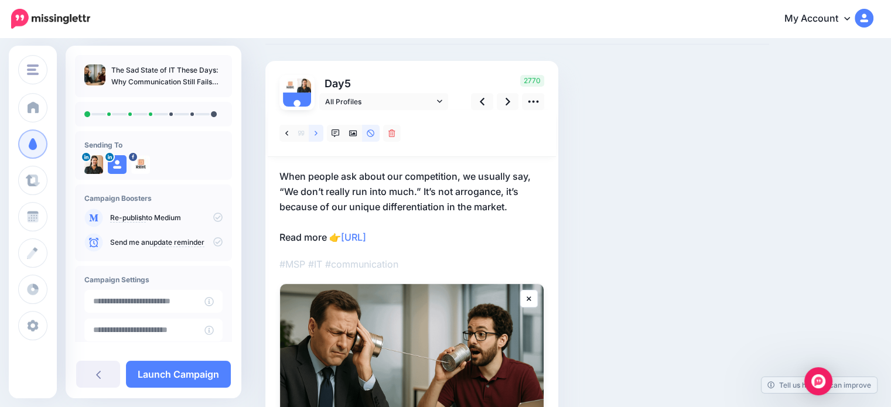
click at [316, 133] on icon at bounding box center [316, 133] width 3 height 8
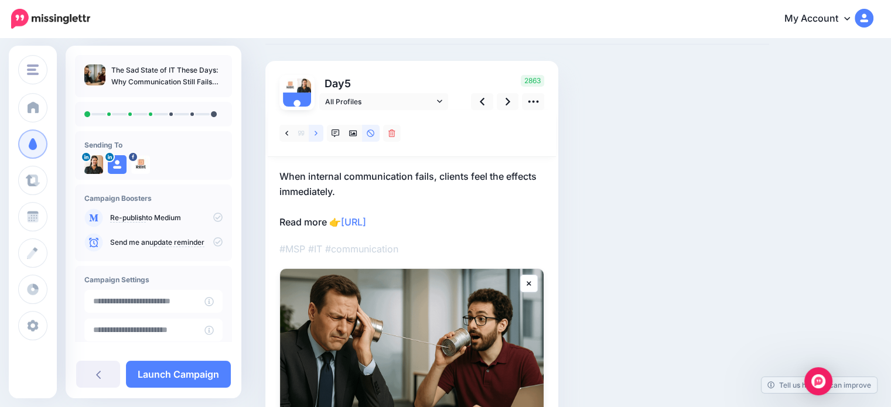
click at [316, 133] on icon at bounding box center [316, 133] width 3 height 8
click at [285, 135] on icon at bounding box center [286, 133] width 3 height 8
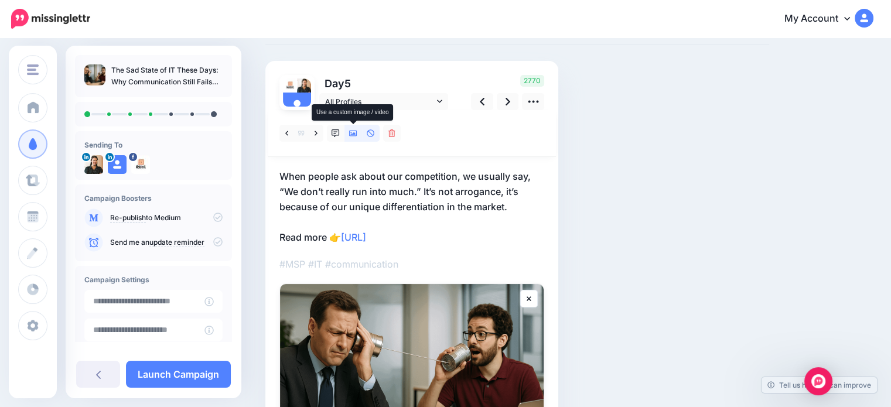
click at [354, 132] on icon at bounding box center [353, 134] width 8 height 6
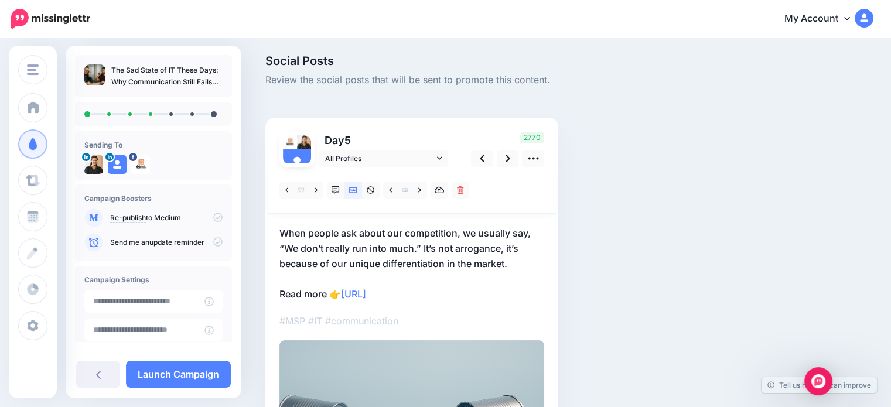
scroll to position [0, 0]
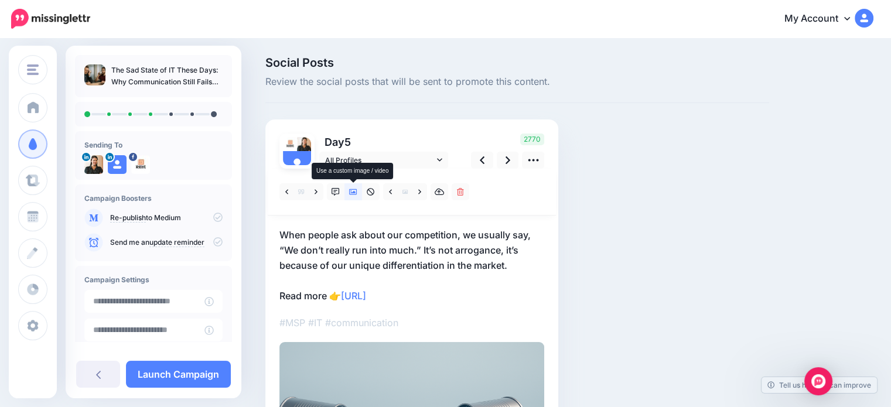
click at [354, 194] on icon at bounding box center [353, 192] width 8 height 8
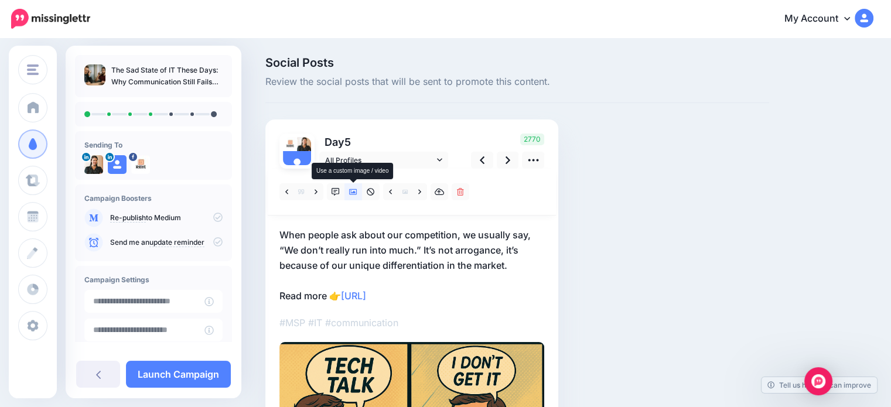
click at [354, 194] on icon at bounding box center [353, 192] width 8 height 8
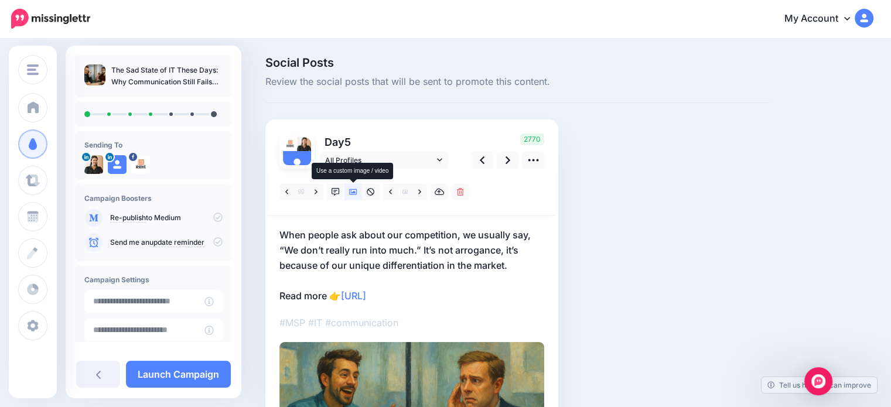
click at [352, 187] on link at bounding box center [354, 191] width 18 height 17
click at [353, 192] on icon at bounding box center [353, 192] width 8 height 6
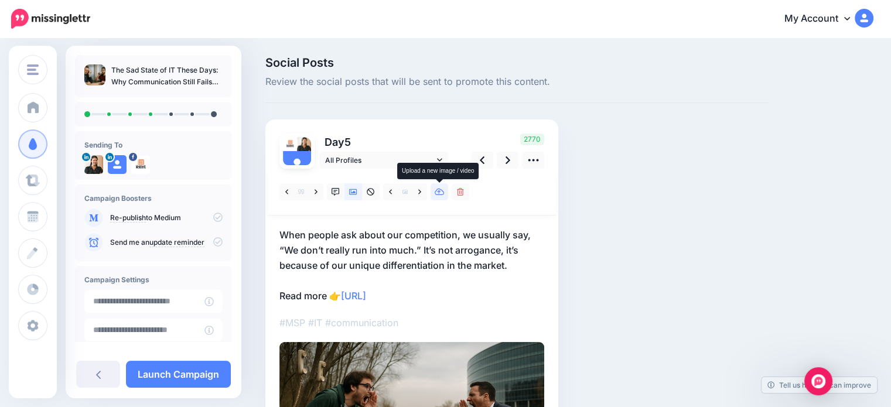
click at [435, 192] on icon at bounding box center [440, 192] width 10 height 7
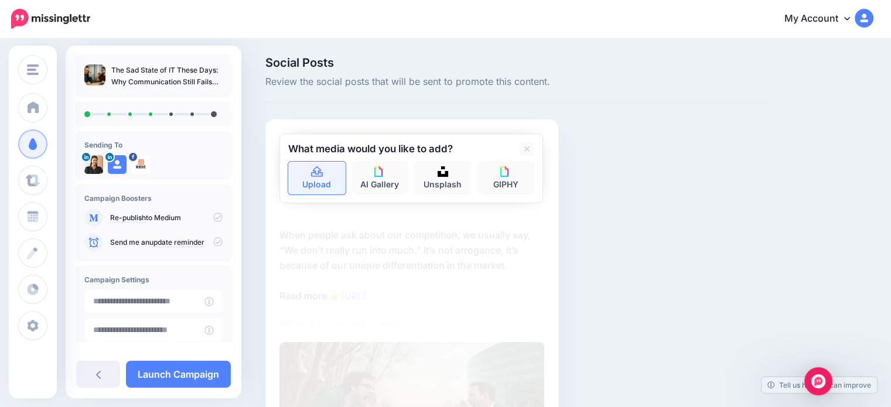
click at [322, 182] on link "Upload" at bounding box center [316, 178] width 57 height 33
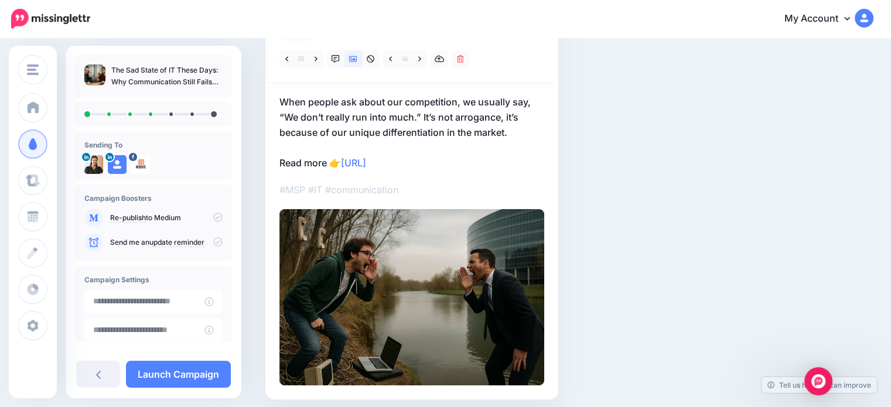
scroll to position [77, 0]
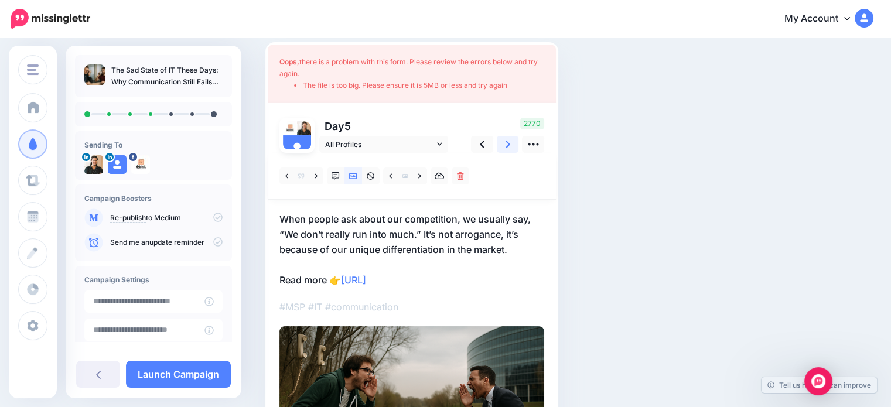
click at [507, 145] on icon at bounding box center [508, 145] width 5 height 8
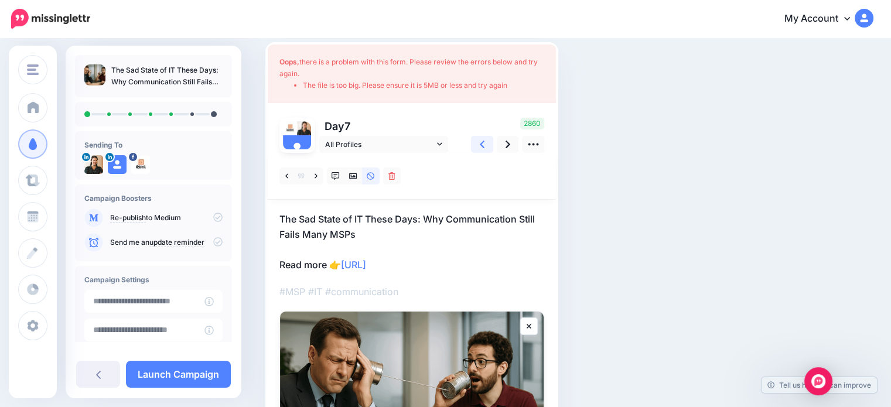
click at [479, 141] on link at bounding box center [482, 144] width 22 height 17
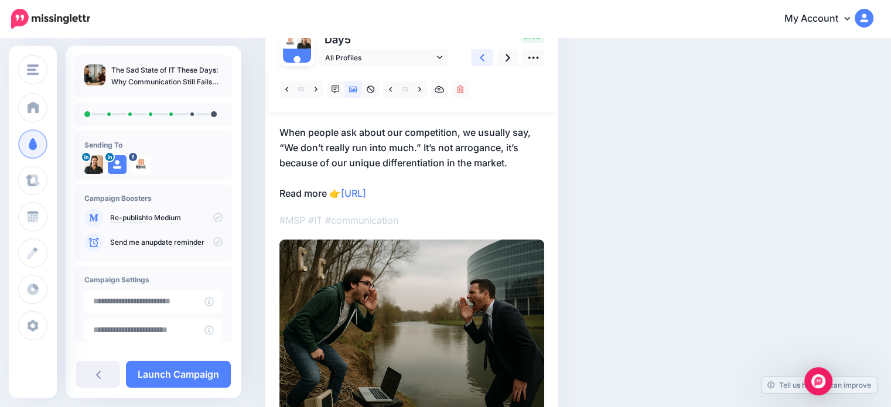
scroll to position [136, 0]
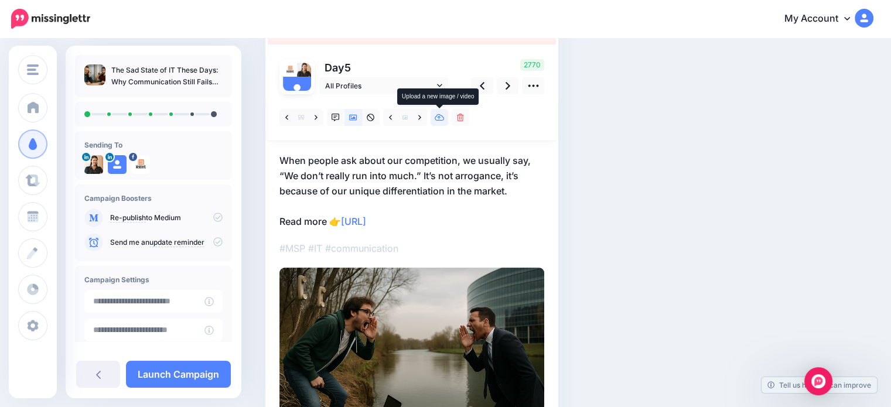
click at [440, 119] on icon at bounding box center [440, 118] width 10 height 8
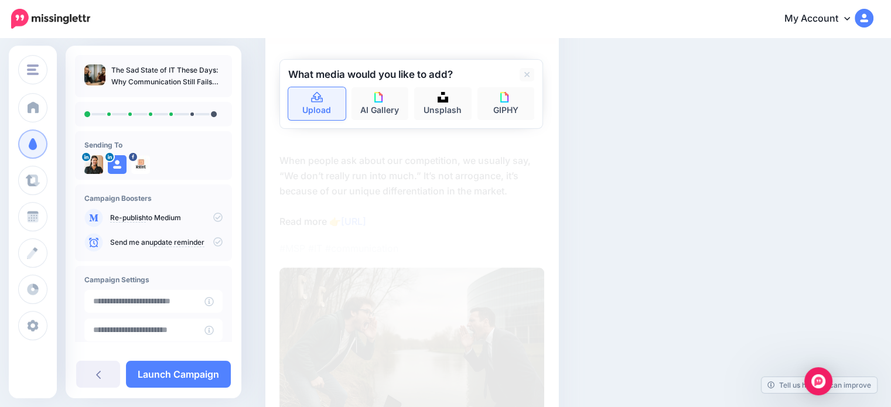
click at [305, 111] on link "Upload" at bounding box center [316, 103] width 57 height 33
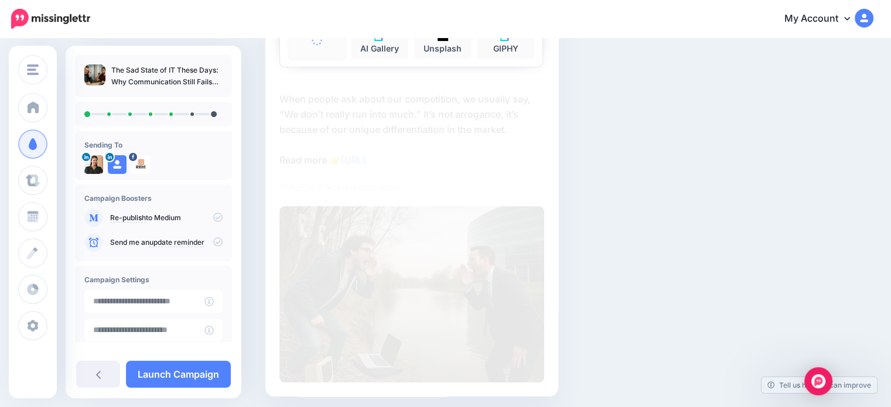
scroll to position [75, 0]
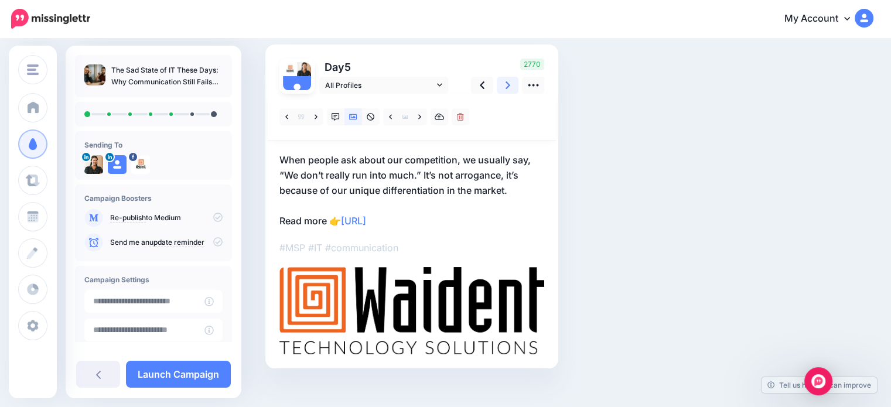
click at [506, 90] on icon at bounding box center [508, 85] width 5 height 12
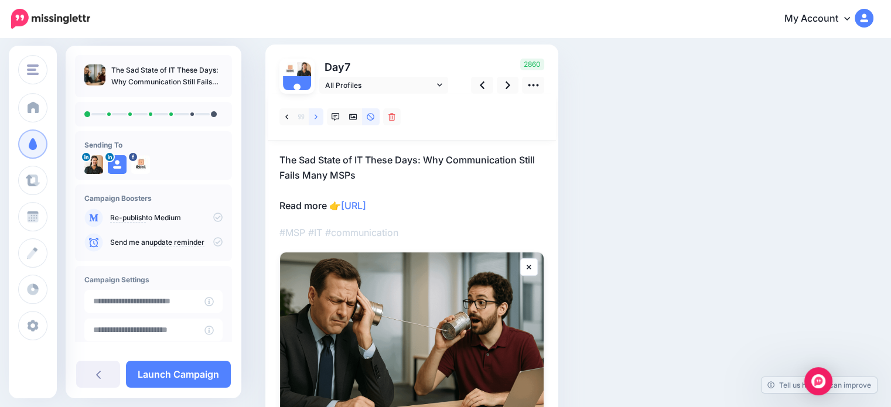
click at [316, 113] on icon at bounding box center [316, 117] width 3 height 8
click at [350, 120] on icon at bounding box center [353, 117] width 8 height 8
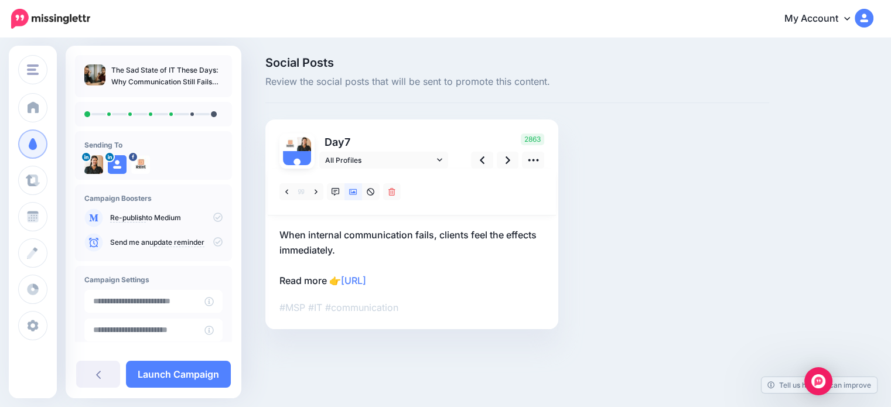
scroll to position [0, 0]
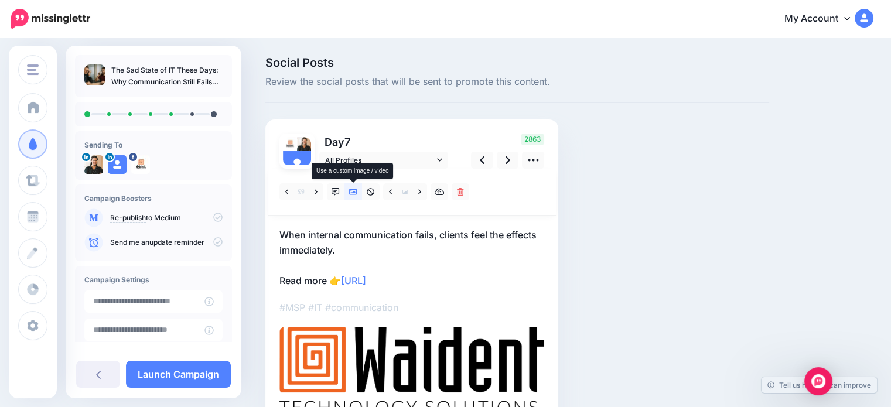
click at [355, 190] on icon at bounding box center [353, 192] width 8 height 8
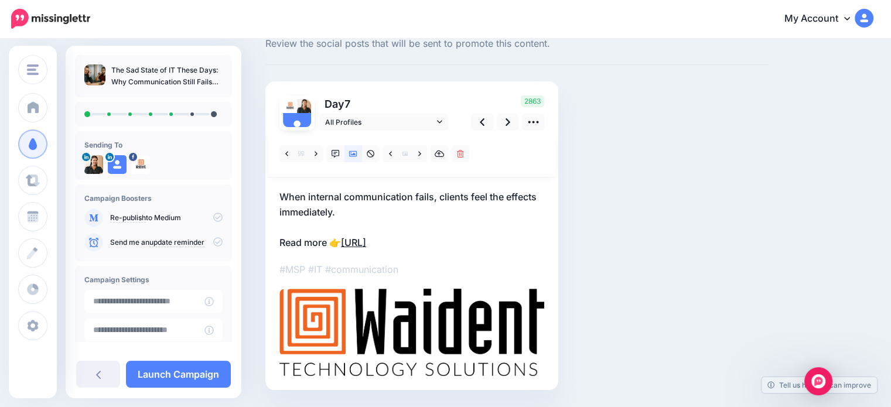
scroll to position [59, 0]
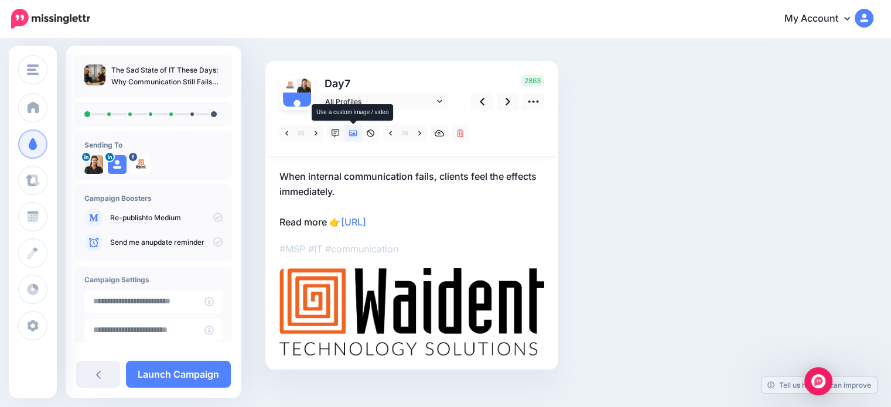
click at [352, 131] on icon at bounding box center [353, 134] width 8 height 6
click at [354, 134] on icon at bounding box center [353, 134] width 8 height 6
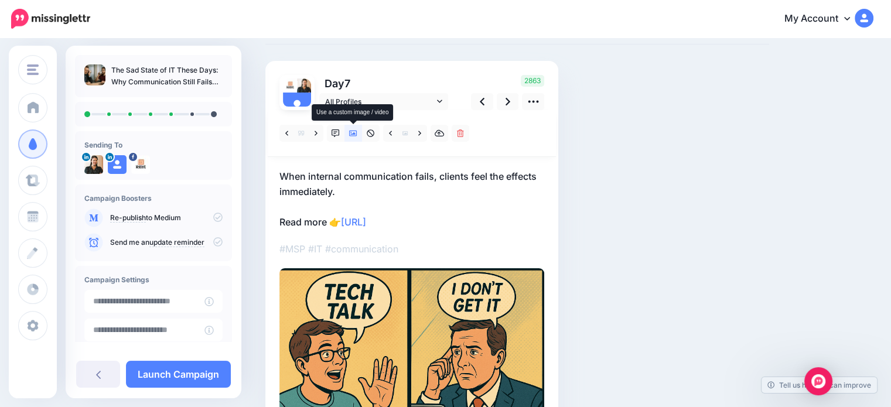
click at [354, 134] on icon at bounding box center [353, 134] width 8 height 6
click at [353, 132] on icon at bounding box center [353, 133] width 8 height 8
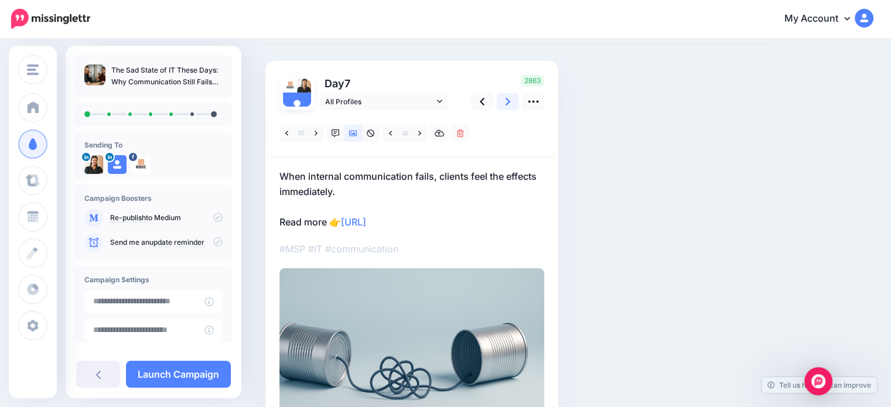
click at [510, 106] on link at bounding box center [508, 101] width 22 height 17
click at [316, 133] on icon at bounding box center [316, 133] width 3 height 5
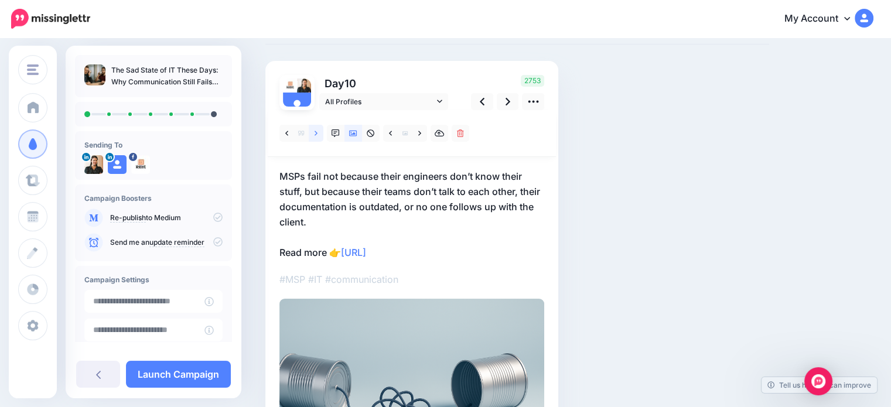
click at [316, 133] on icon at bounding box center [316, 133] width 3 height 5
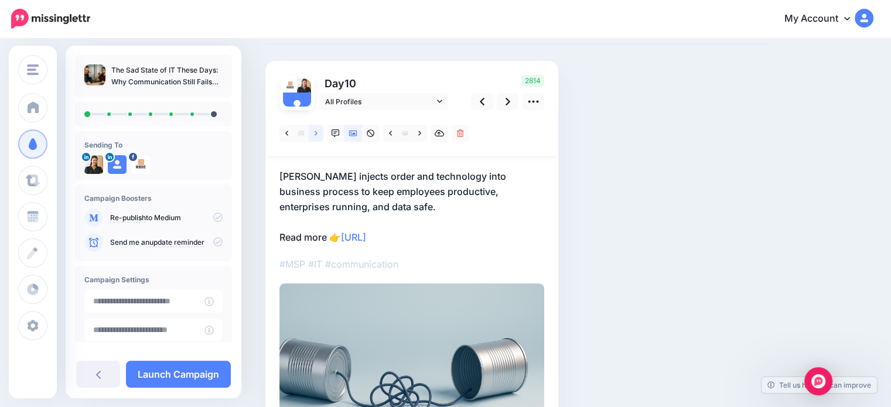
click at [316, 133] on icon at bounding box center [316, 133] width 3 height 5
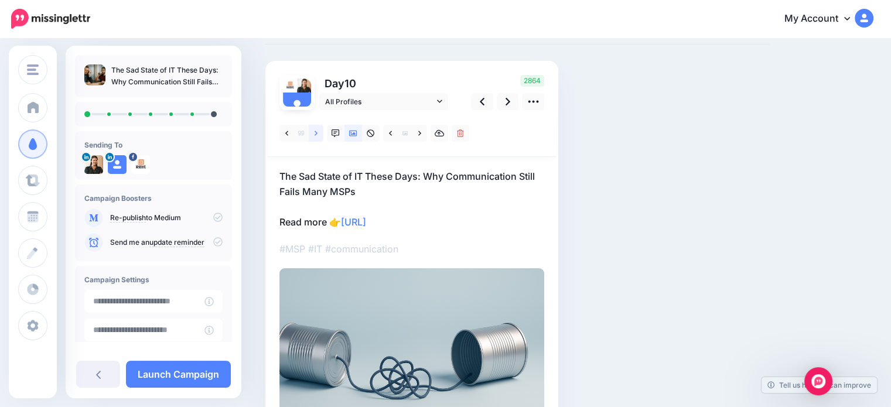
click at [316, 137] on icon at bounding box center [316, 133] width 3 height 8
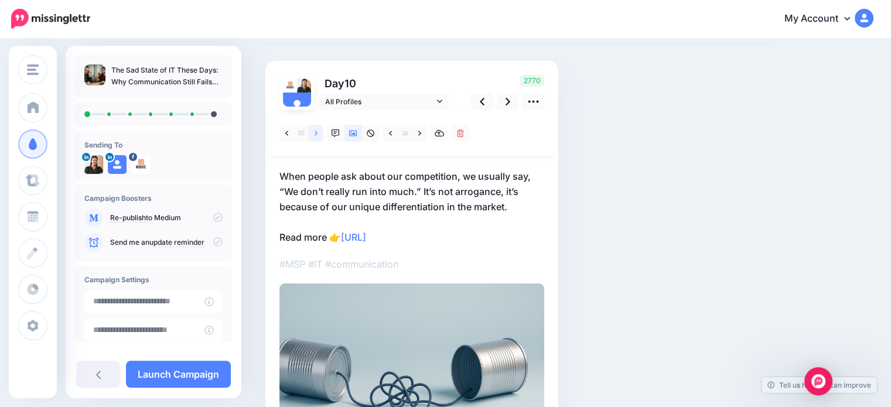
click at [316, 137] on icon at bounding box center [316, 133] width 3 height 8
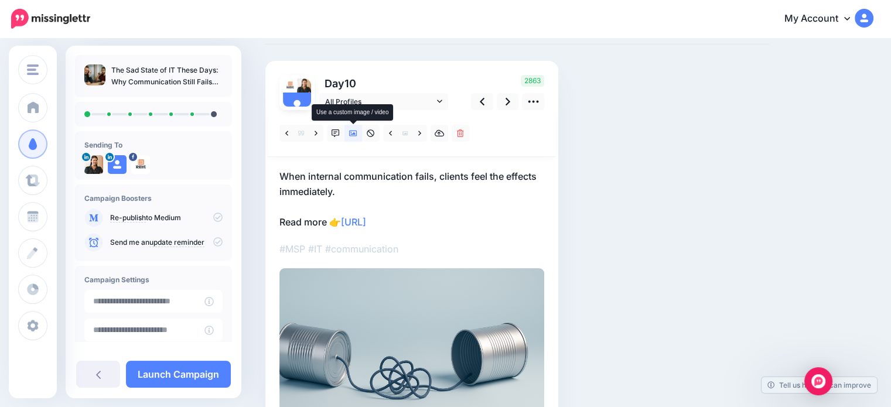
click at [353, 134] on icon at bounding box center [353, 134] width 8 height 6
click at [351, 135] on icon at bounding box center [353, 133] width 8 height 8
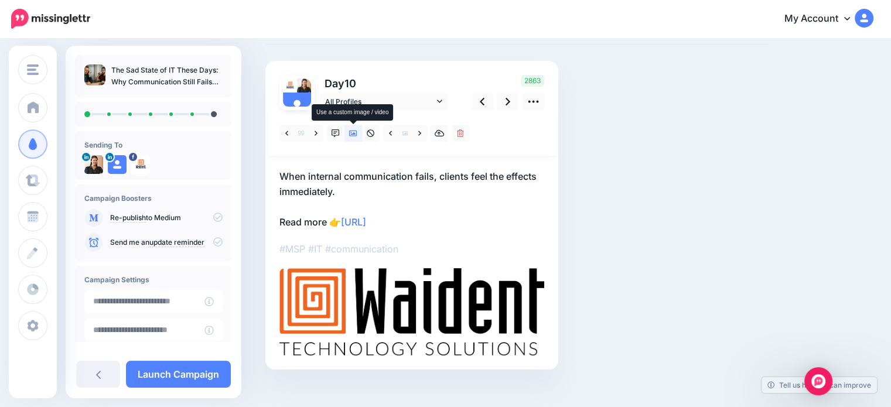
click at [352, 134] on icon at bounding box center [353, 134] width 8 height 6
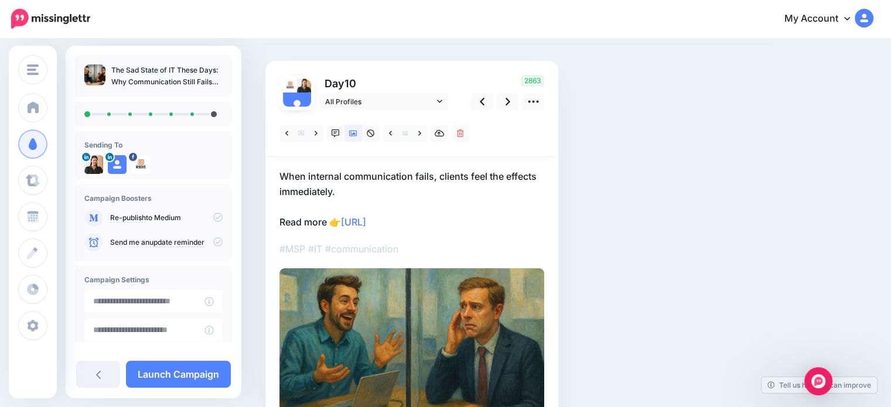
click at [299, 196] on p "When internal communication fails, clients feel the effects immediately. Read m…" at bounding box center [412, 199] width 265 height 61
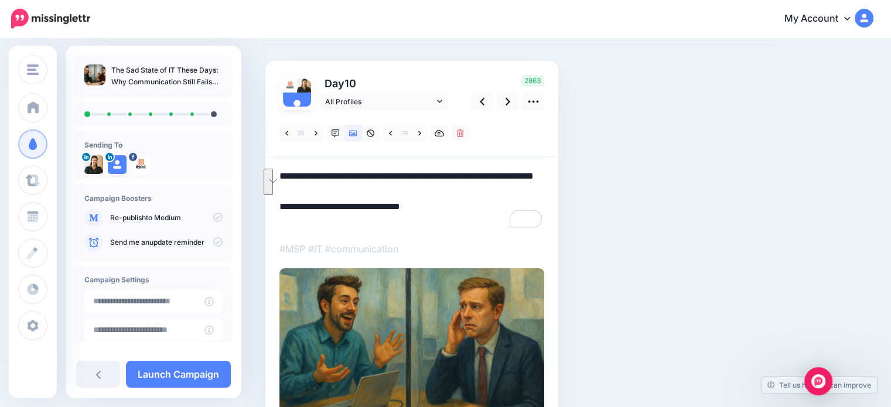
drag, startPoint x: 335, startPoint y: 191, endPoint x: 278, endPoint y: 171, distance: 60.2
click at [278, 171] on div "Oops, there is a problem with this form. Please review the errors below and try…" at bounding box center [411, 260] width 293 height 398
paste textarea "To enrich screen reader interactions, please activate Accessibility in Grammarl…"
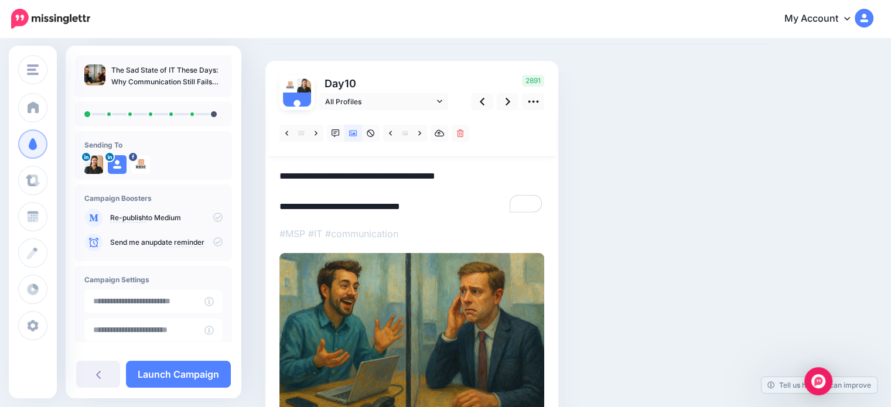
paste textarea "**********"
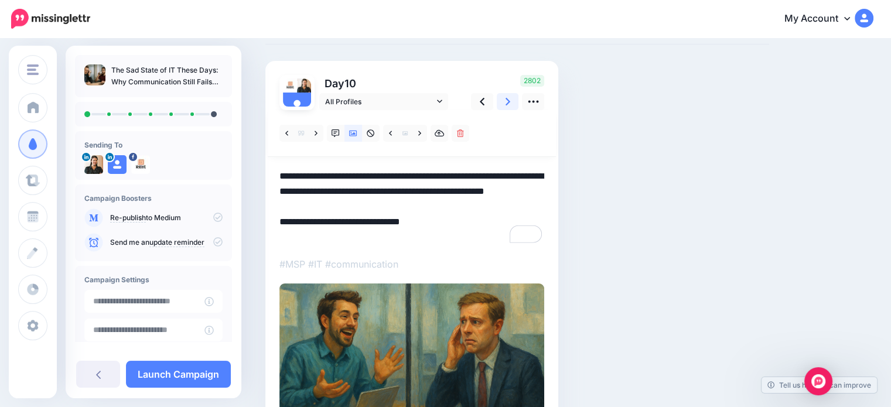
click at [502, 100] on link at bounding box center [508, 101] width 22 height 17
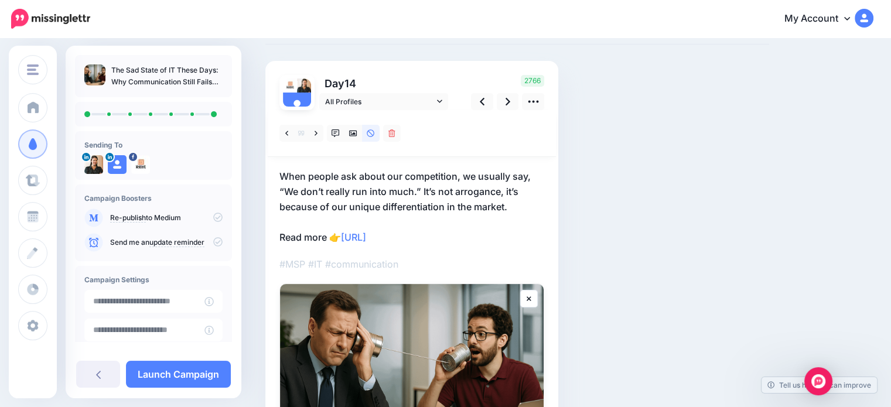
click at [418, 191] on p "When people ask about our competition, we usually say, “We don’t really run int…" at bounding box center [412, 207] width 265 height 76
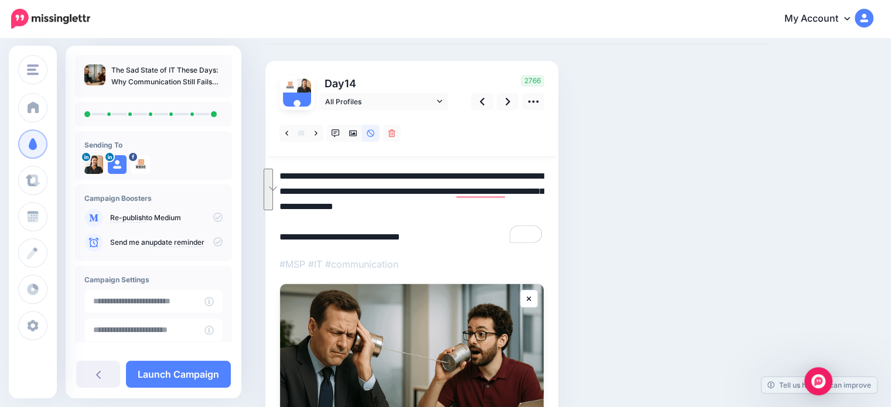
drag, startPoint x: 515, startPoint y: 207, endPoint x: 280, endPoint y: 178, distance: 237.3
click at [280, 178] on textarea "**********" at bounding box center [412, 207] width 265 height 76
paste textarea "**********"
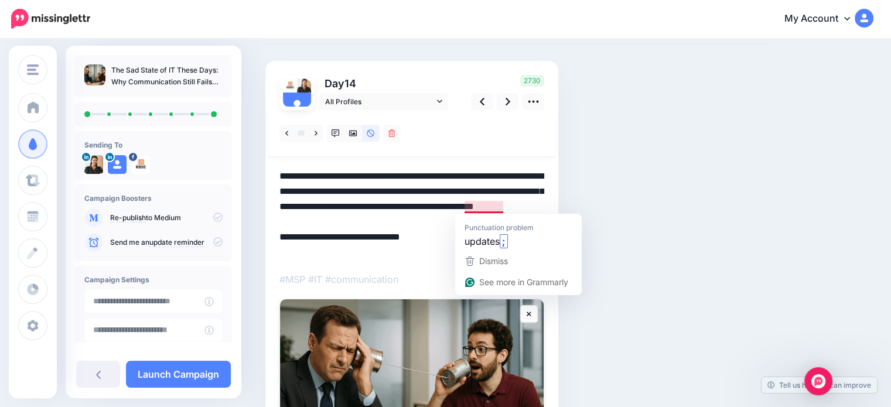
click at [397, 220] on textarea "**********" at bounding box center [412, 214] width 265 height 91
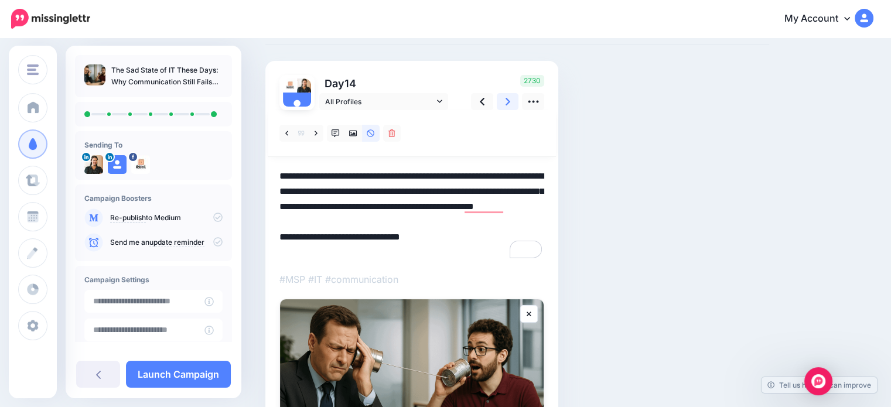
click at [506, 107] on icon at bounding box center [508, 102] width 5 height 12
type textarea "**********"
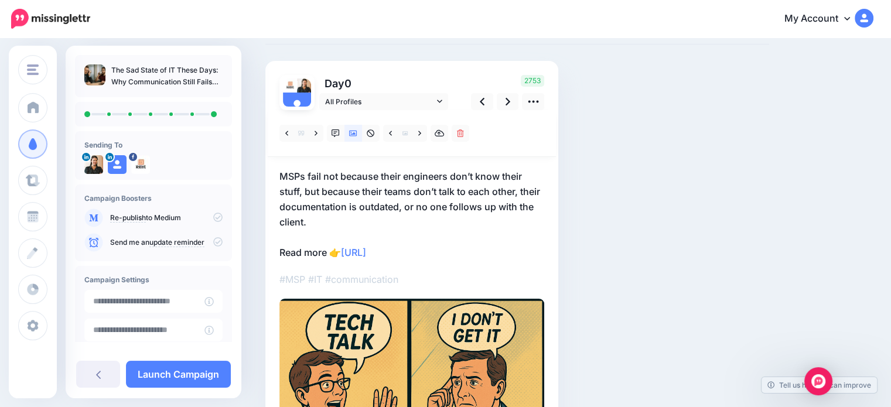
click at [330, 214] on p "MSPs fail not because their engineers don’t know their stuff, but because their…" at bounding box center [412, 214] width 265 height 91
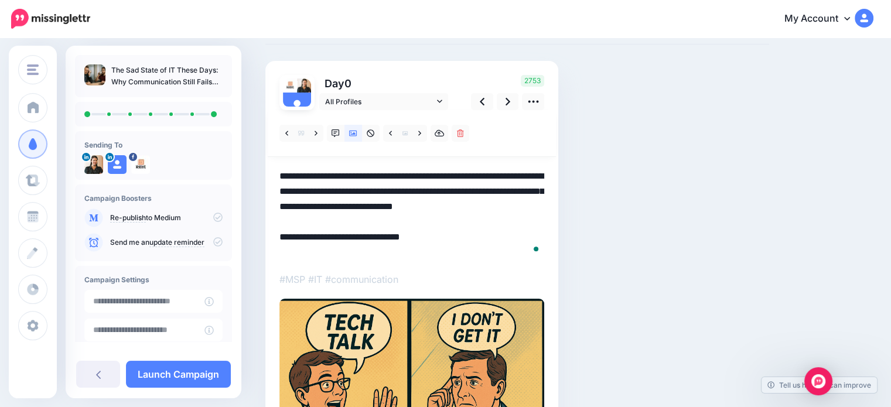
click at [316, 223] on textarea "**********" at bounding box center [412, 214] width 265 height 91
click at [502, 100] on link at bounding box center [508, 101] width 22 height 17
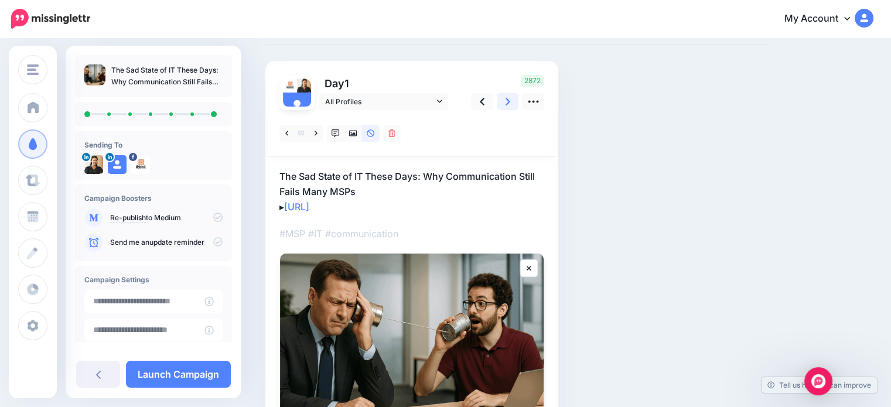
click at [505, 103] on link at bounding box center [508, 101] width 22 height 17
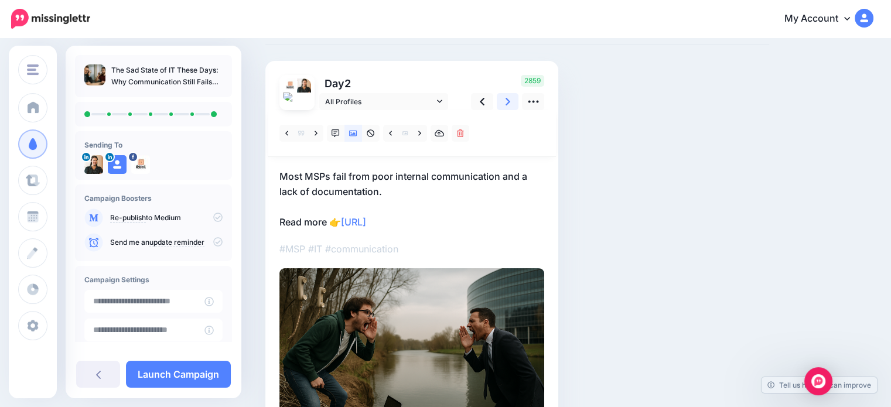
scroll to position [0, 0]
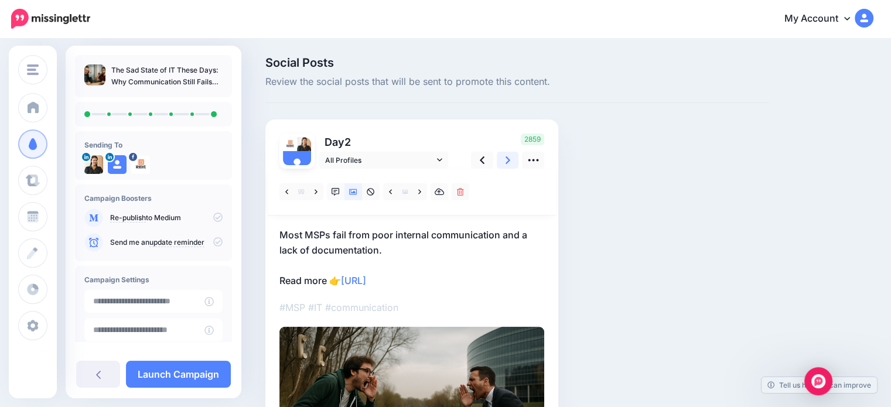
click at [500, 159] on link at bounding box center [508, 160] width 22 height 17
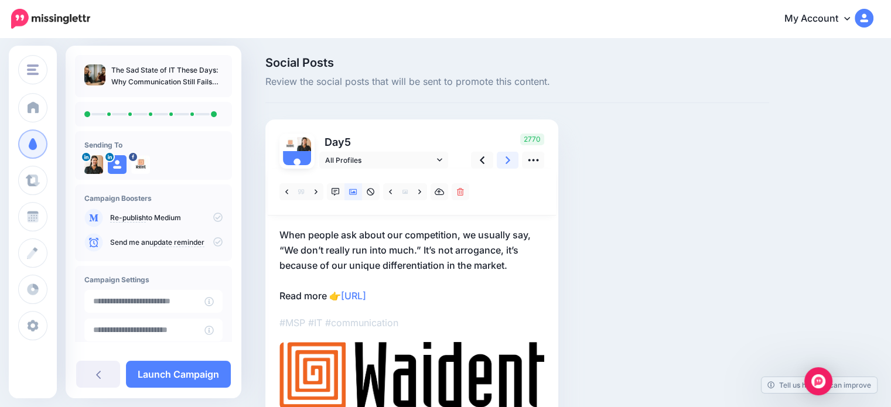
click at [503, 163] on link at bounding box center [508, 160] width 22 height 17
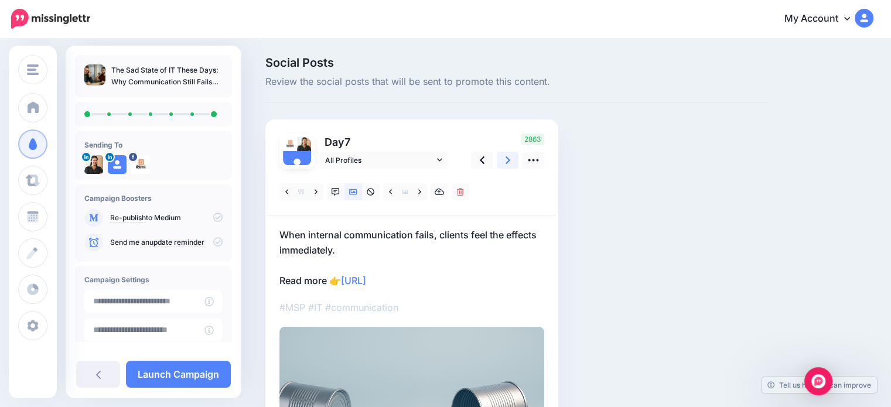
click at [503, 163] on link at bounding box center [508, 160] width 22 height 17
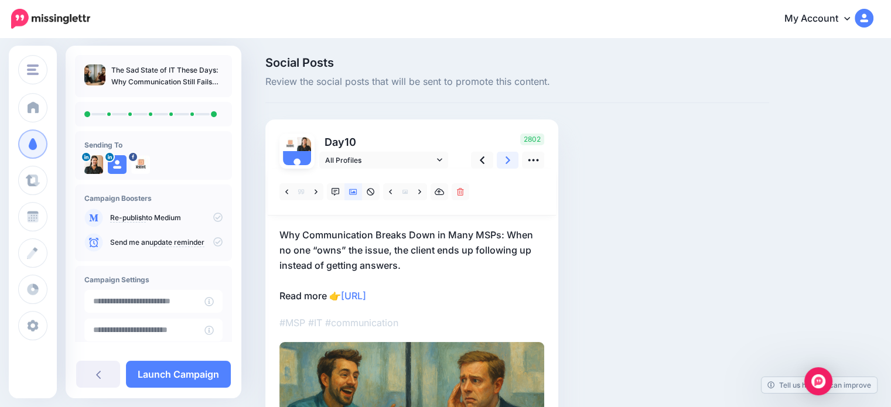
click at [503, 163] on link at bounding box center [508, 160] width 22 height 17
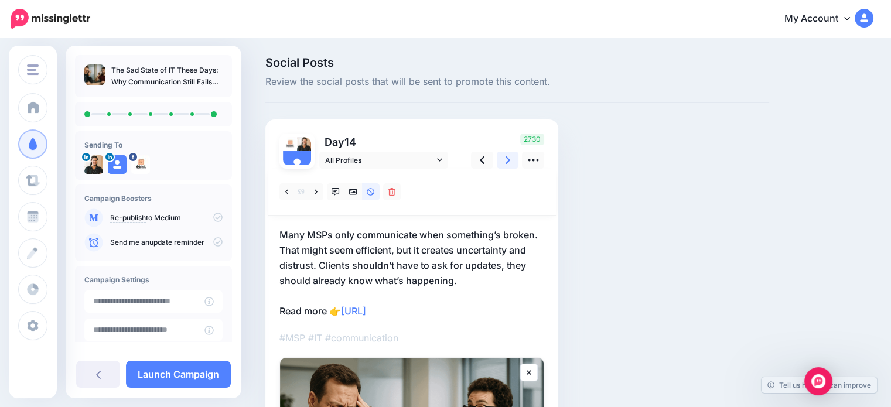
click at [503, 163] on link at bounding box center [508, 160] width 22 height 17
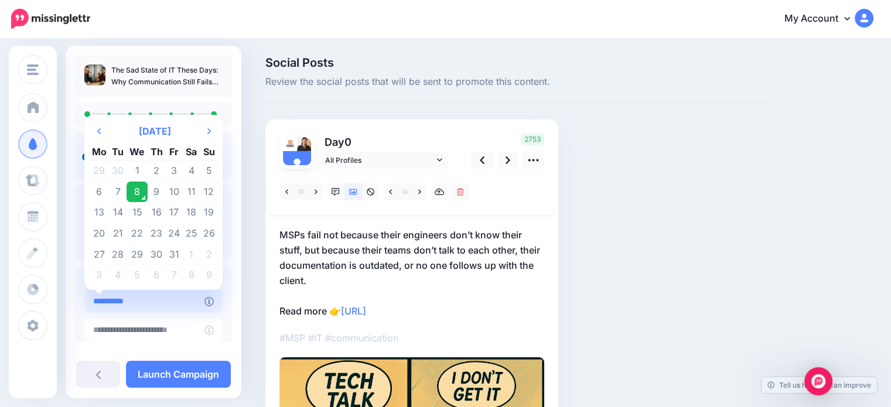
click at [162, 305] on input "**********" at bounding box center [144, 301] width 120 height 23
click at [119, 208] on td "14" at bounding box center [119, 212] width 18 height 21
type input "**********"
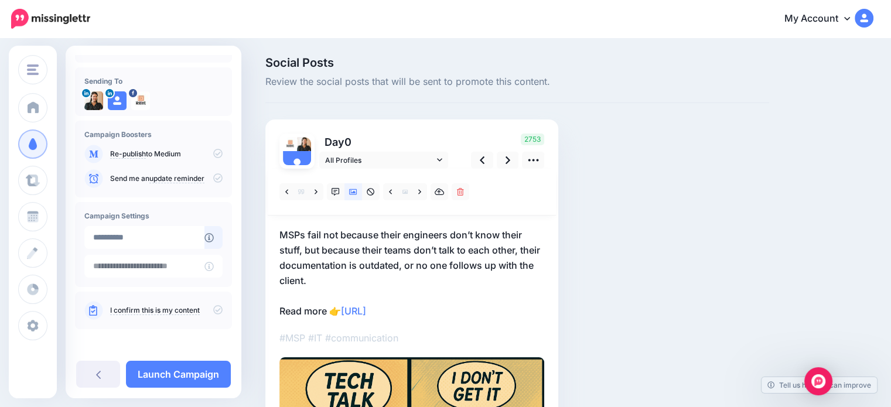
scroll to position [64, 0]
click at [197, 379] on link "Launch Campaign" at bounding box center [178, 374] width 105 height 27
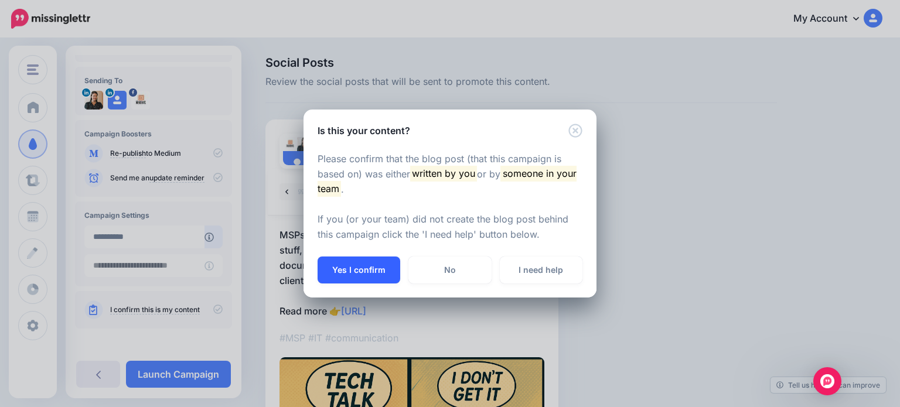
click at [354, 271] on button "Yes I confirm" at bounding box center [359, 270] width 83 height 27
